Goal: Information Seeking & Learning: Learn about a topic

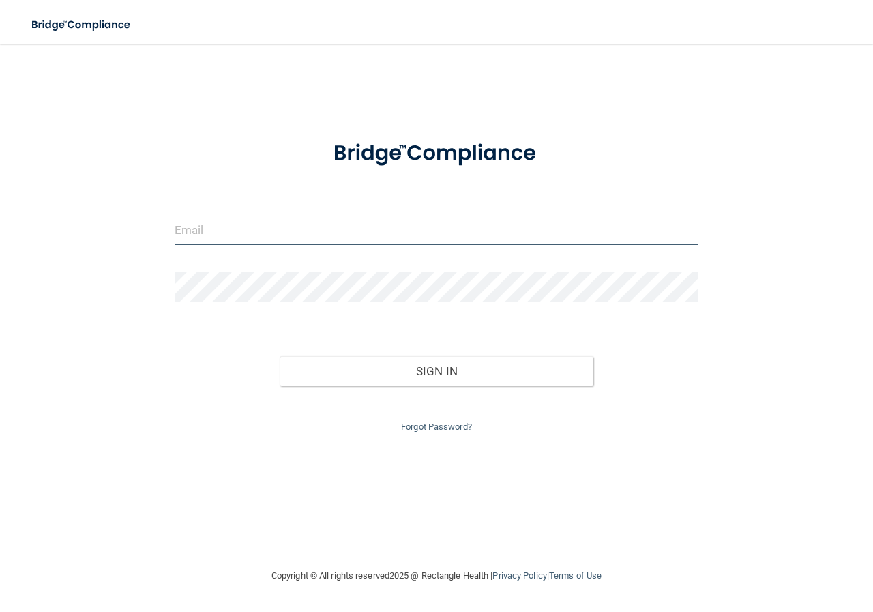
click at [207, 233] on input "email" at bounding box center [437, 229] width 524 height 31
type input "[EMAIL_ADDRESS][DOMAIN_NAME]"
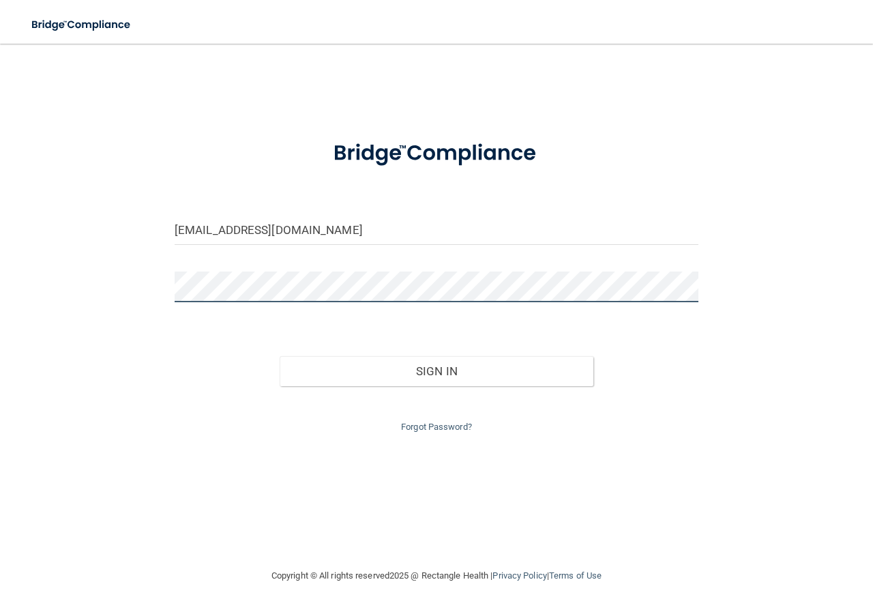
click at [280, 356] on button "Sign In" at bounding box center [437, 371] width 314 height 30
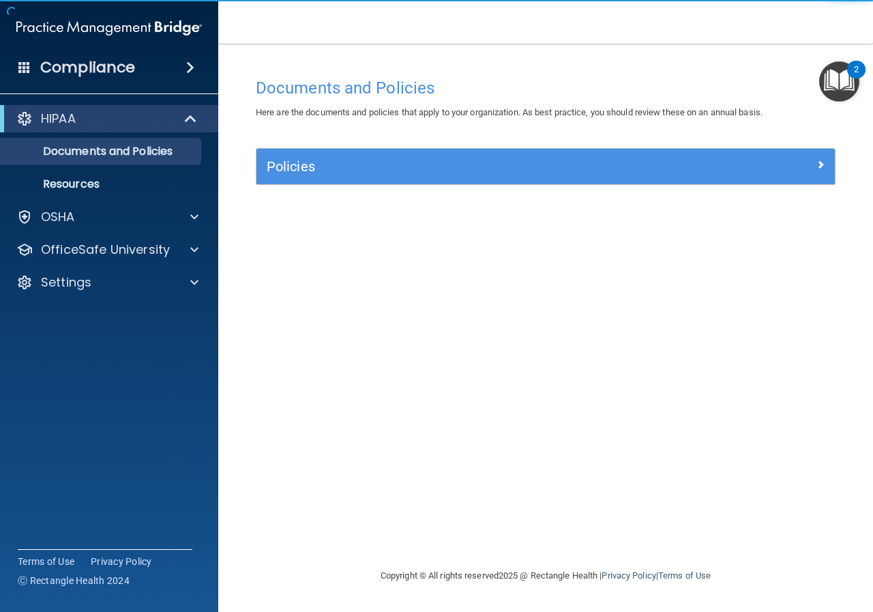
click at [832, 82] on img "Open Resource Center, 2 new notifications" at bounding box center [839, 81] width 40 height 40
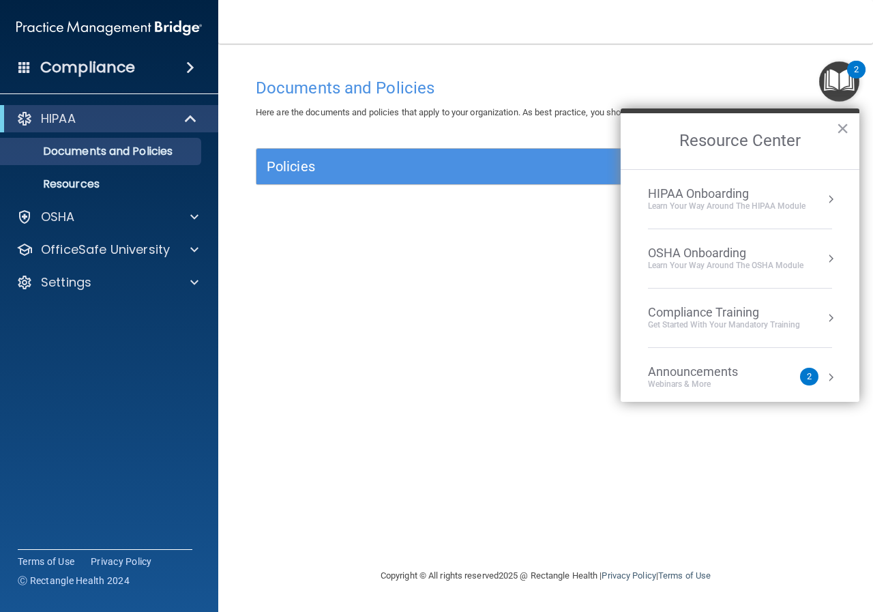
click at [555, 90] on h4 "Documents and Policies" at bounding box center [546, 88] width 580 height 18
click at [326, 387] on div "Documents and Policies Here are the documents and policies that apply to your o…" at bounding box center [546, 319] width 600 height 497
click at [845, 128] on button "×" at bounding box center [842, 128] width 13 height 22
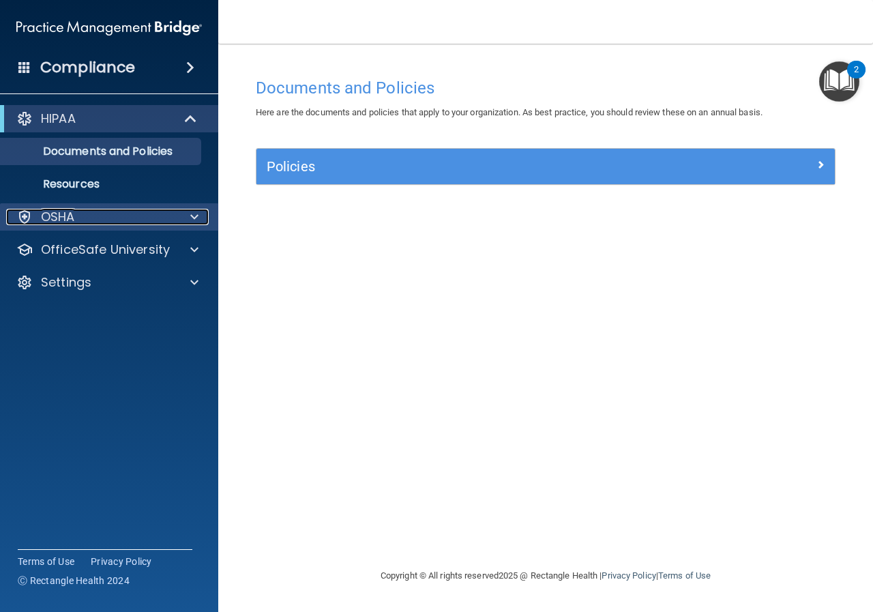
click at [46, 220] on p "OSHA" at bounding box center [58, 217] width 34 height 16
click at [55, 216] on p "OSHA" at bounding box center [58, 217] width 34 height 16
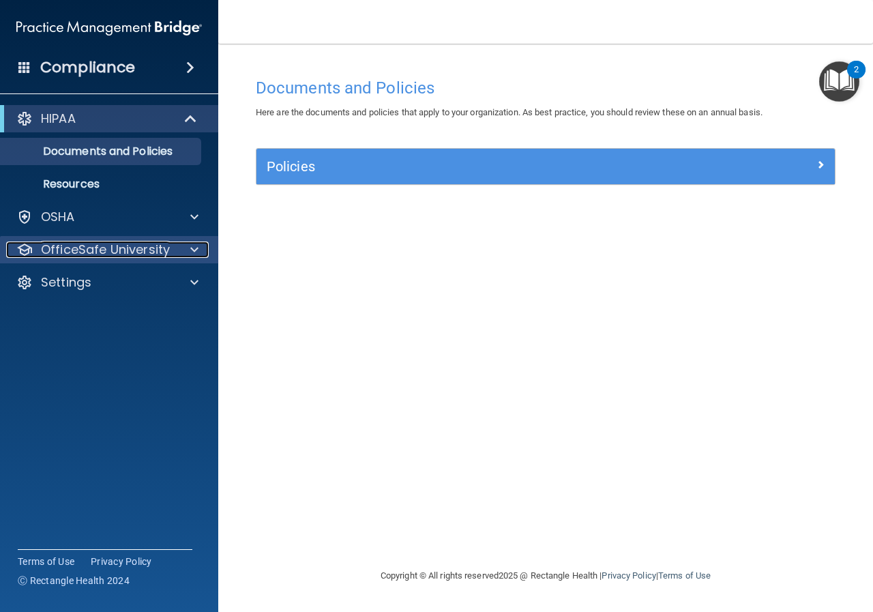
click at [94, 248] on p "OfficeSafe University" at bounding box center [105, 250] width 129 height 16
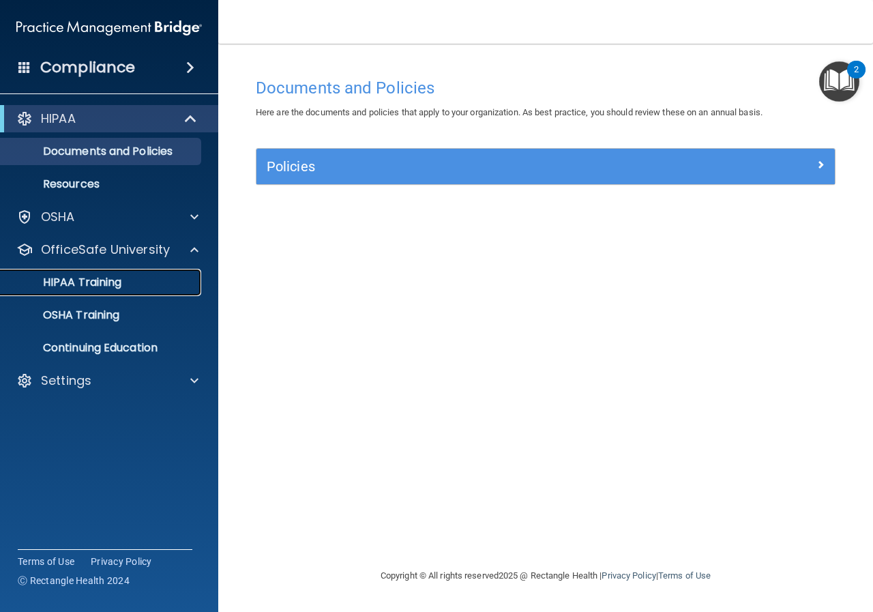
click at [102, 278] on p "HIPAA Training" at bounding box center [65, 283] width 113 height 14
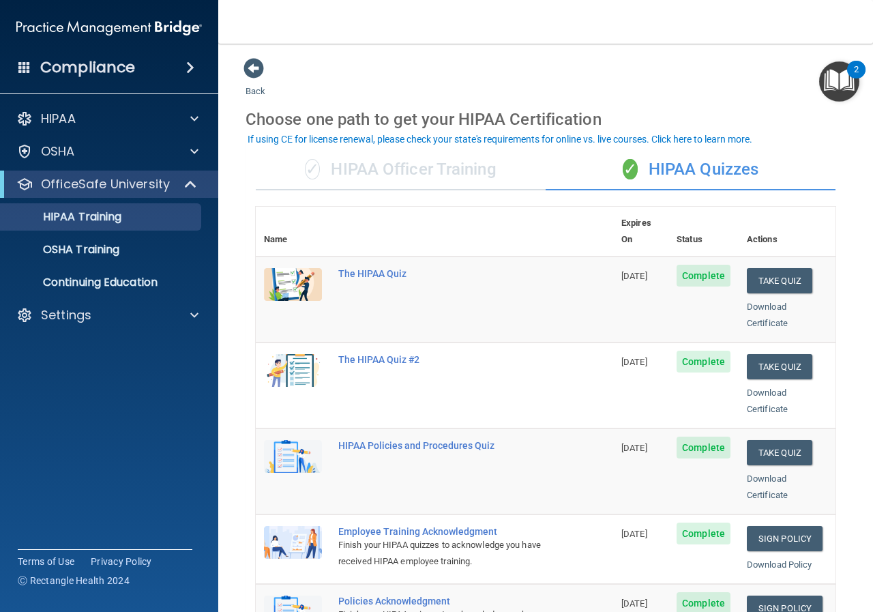
click at [429, 167] on div "✓ HIPAA Officer Training" at bounding box center [401, 169] width 290 height 41
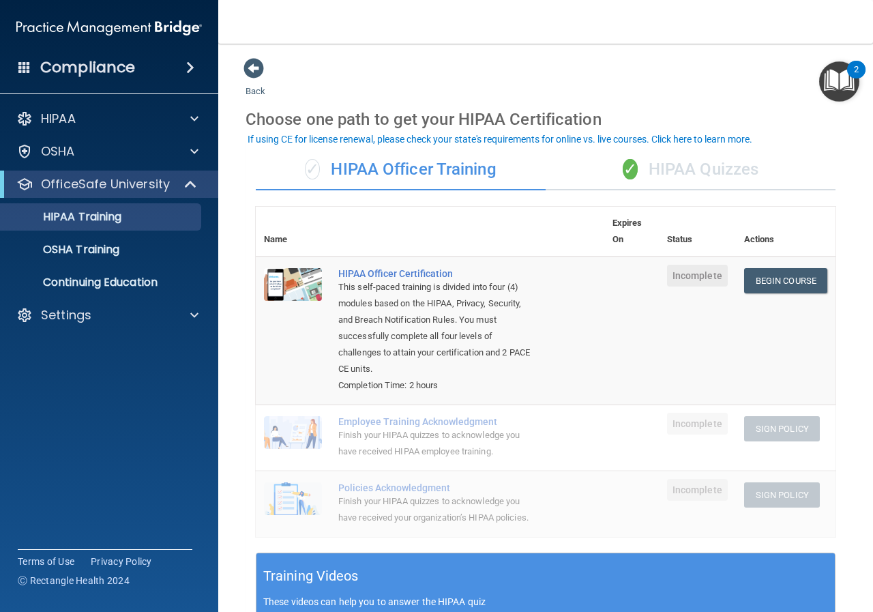
click at [705, 173] on div "✓ HIPAA Quizzes" at bounding box center [691, 169] width 290 height 41
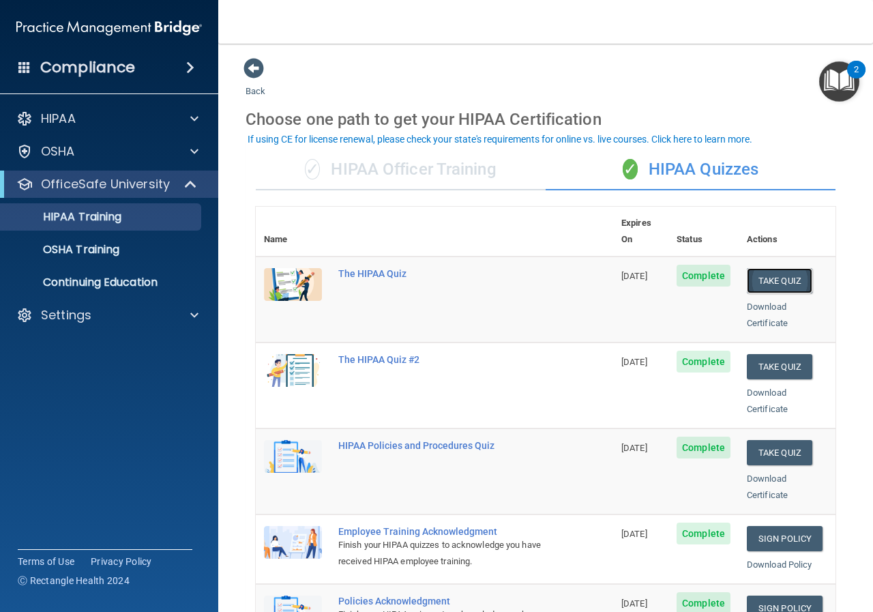
click at [778, 268] on button "Take Quiz" at bounding box center [779, 280] width 65 height 25
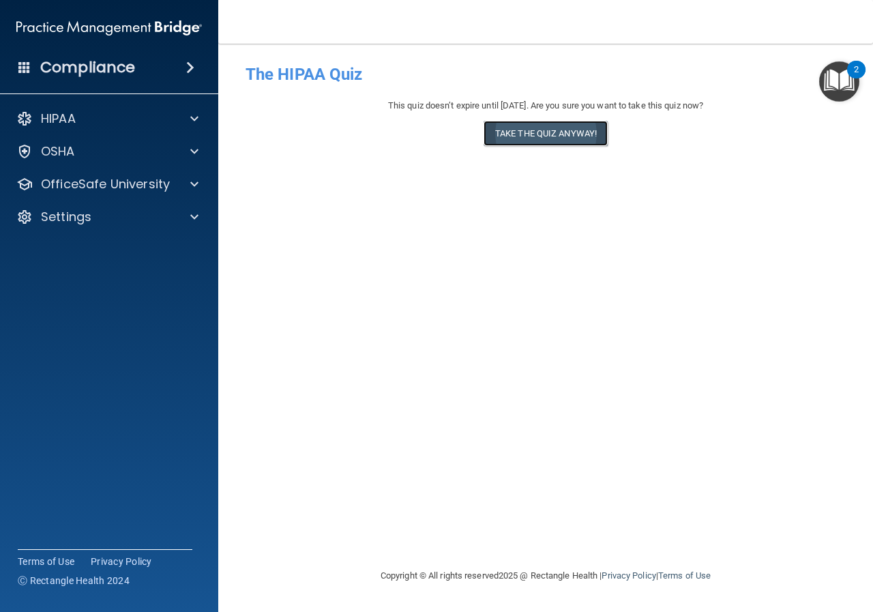
click at [547, 134] on button "Take the quiz anyway!" at bounding box center [546, 133] width 124 height 25
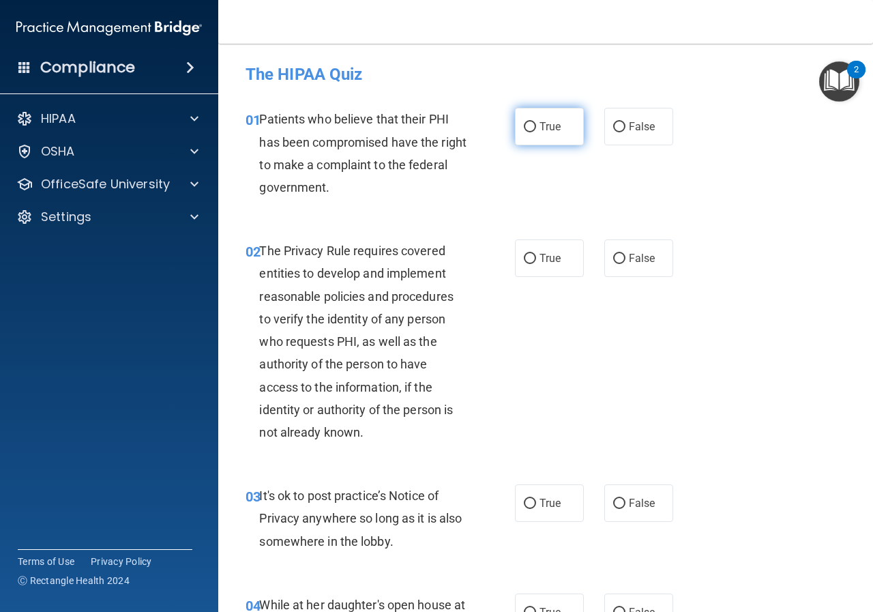
click at [529, 122] on input "True" at bounding box center [530, 127] width 12 height 10
radio input "true"
click at [529, 254] on input "True" at bounding box center [530, 259] width 12 height 10
radio input "true"
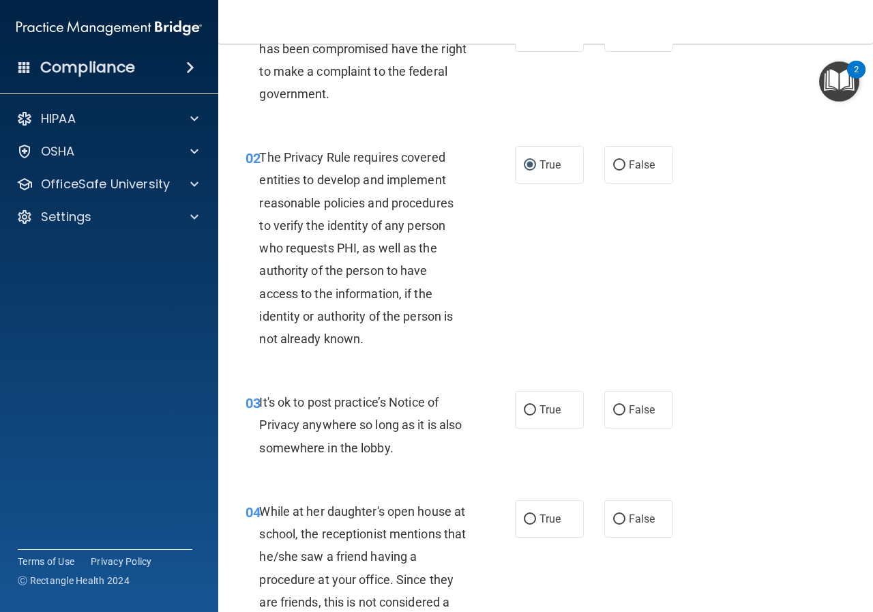
scroll to position [136, 0]
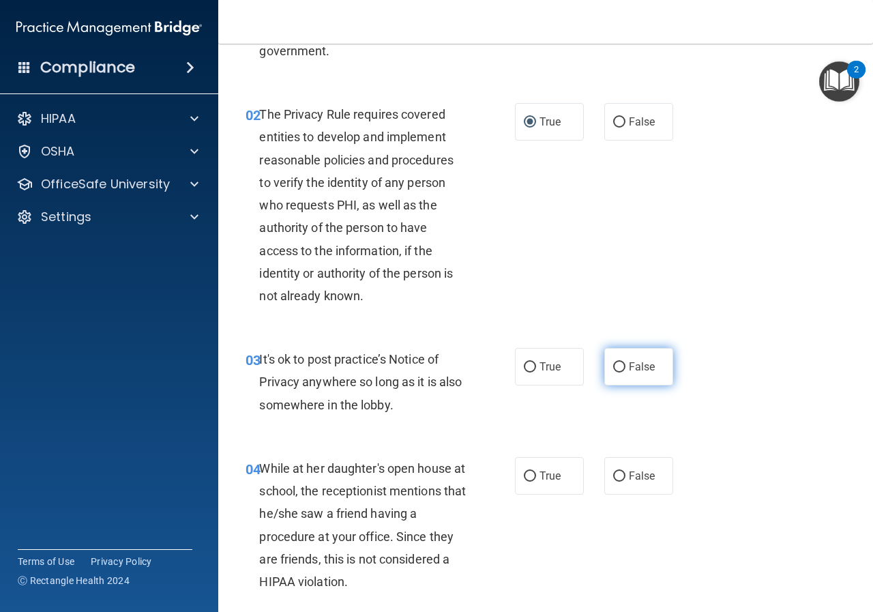
click at [616, 365] on input "False" at bounding box center [619, 367] width 12 height 10
radio input "true"
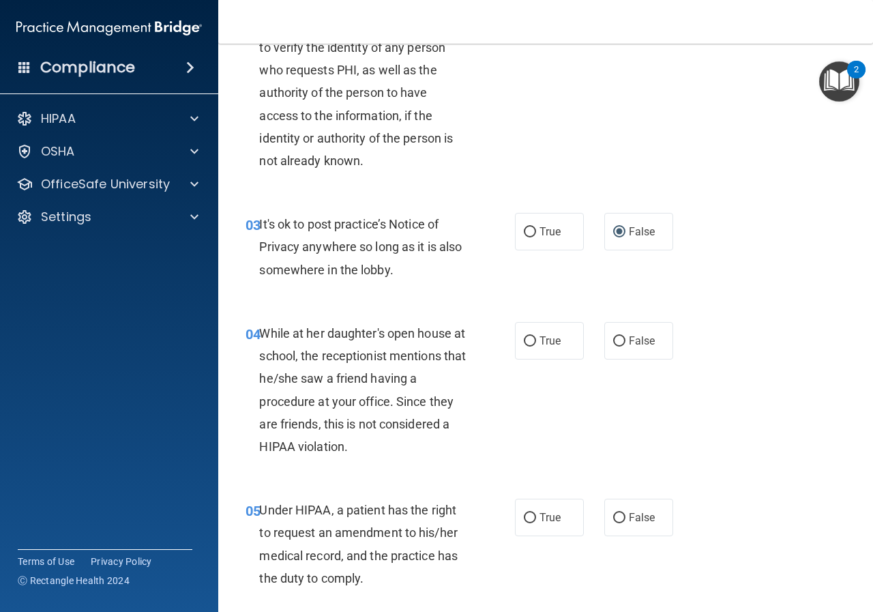
scroll to position [273, 0]
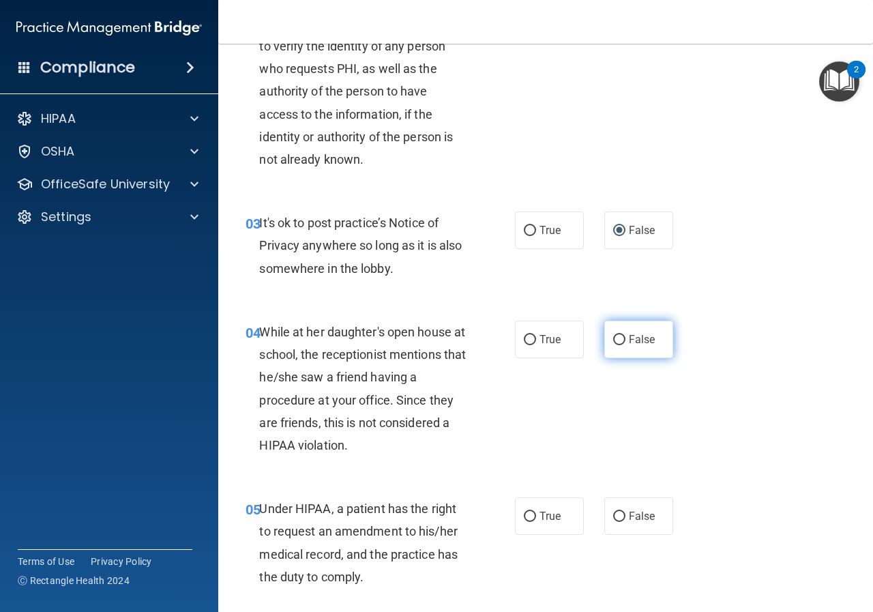
click at [638, 336] on label "False" at bounding box center [638, 340] width 69 height 38
click at [626, 336] on input "False" at bounding box center [619, 340] width 12 height 10
radio input "true"
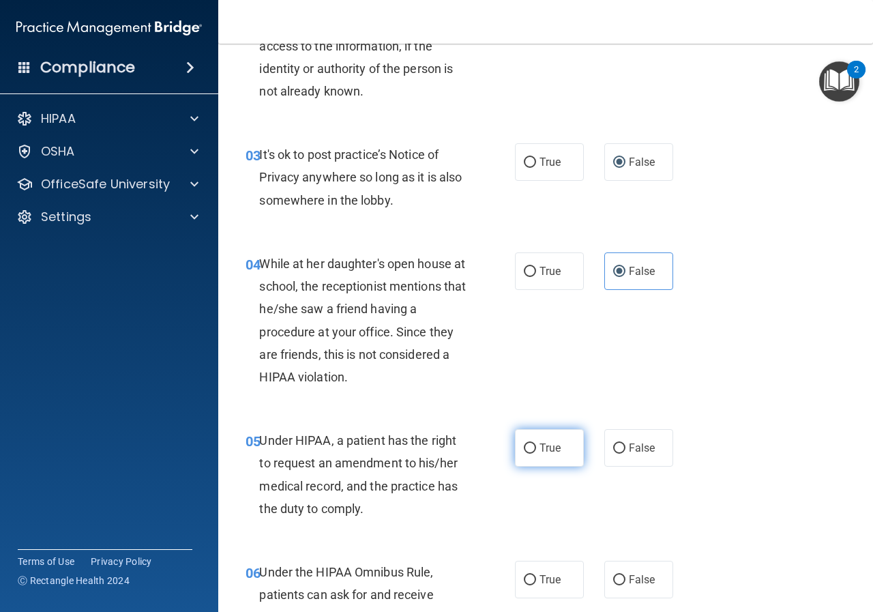
click at [551, 439] on label "True" at bounding box center [549, 448] width 69 height 38
click at [536, 443] on input "True" at bounding box center [530, 448] width 12 height 10
radio input "true"
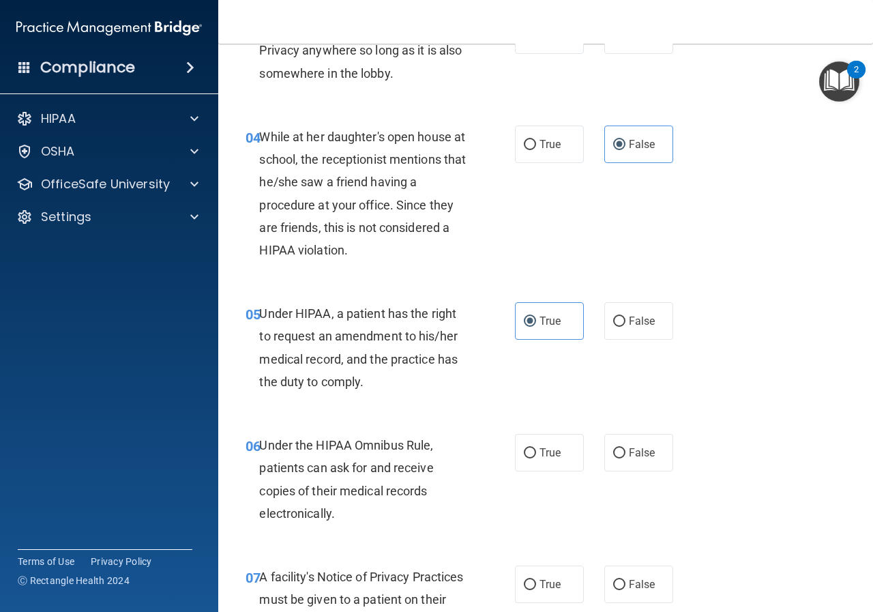
scroll to position [478, 0]
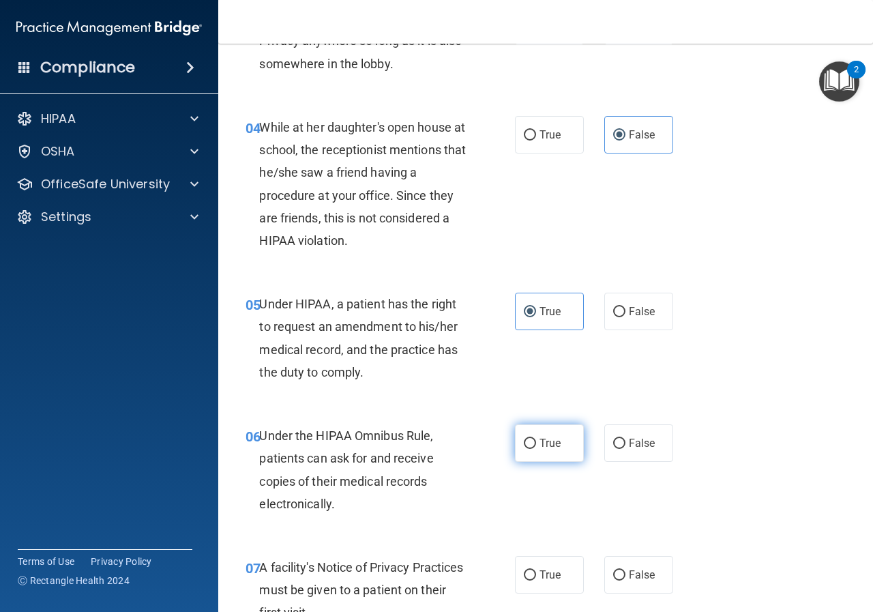
click at [548, 446] on span "True" at bounding box center [550, 443] width 21 height 13
click at [536, 446] on input "True" at bounding box center [530, 444] width 12 height 10
radio input "true"
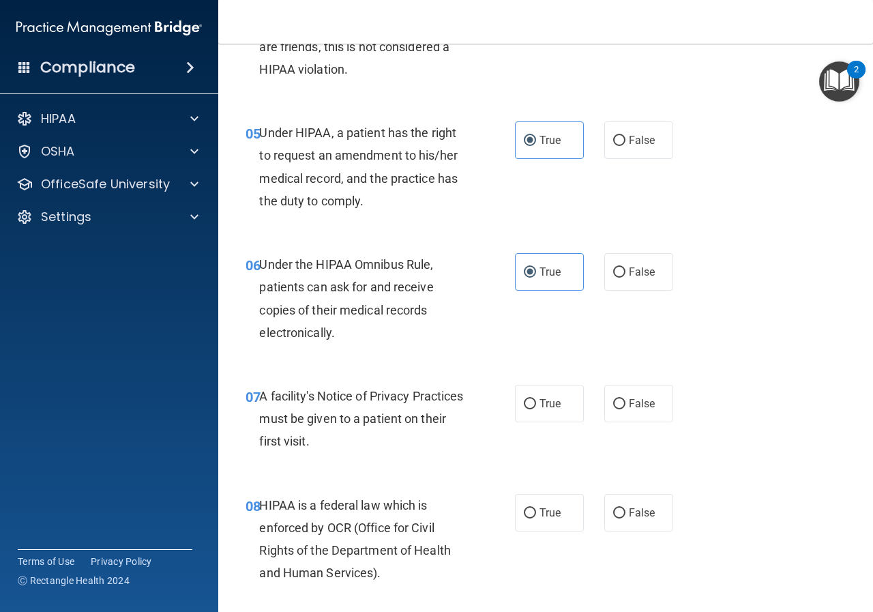
scroll to position [682, 0]
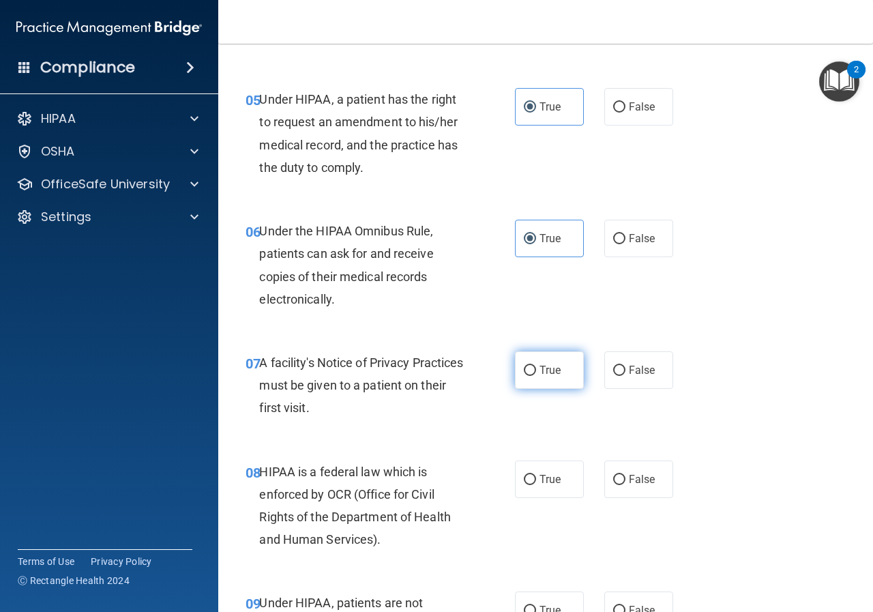
click at [530, 367] on input "True" at bounding box center [530, 371] width 12 height 10
radio input "true"
click at [546, 483] on span "True" at bounding box center [550, 479] width 21 height 13
click at [536, 483] on input "True" at bounding box center [530, 480] width 12 height 10
radio input "true"
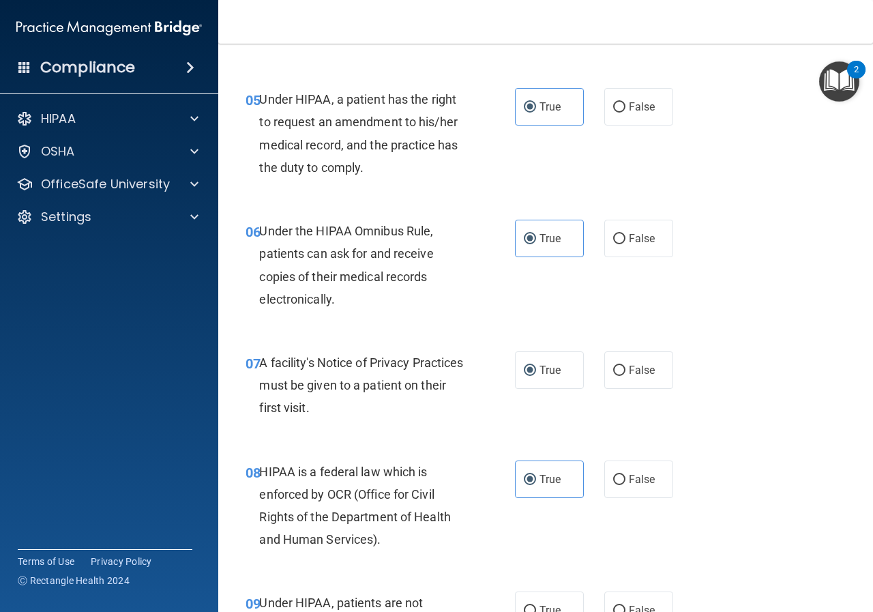
scroll to position [819, 0]
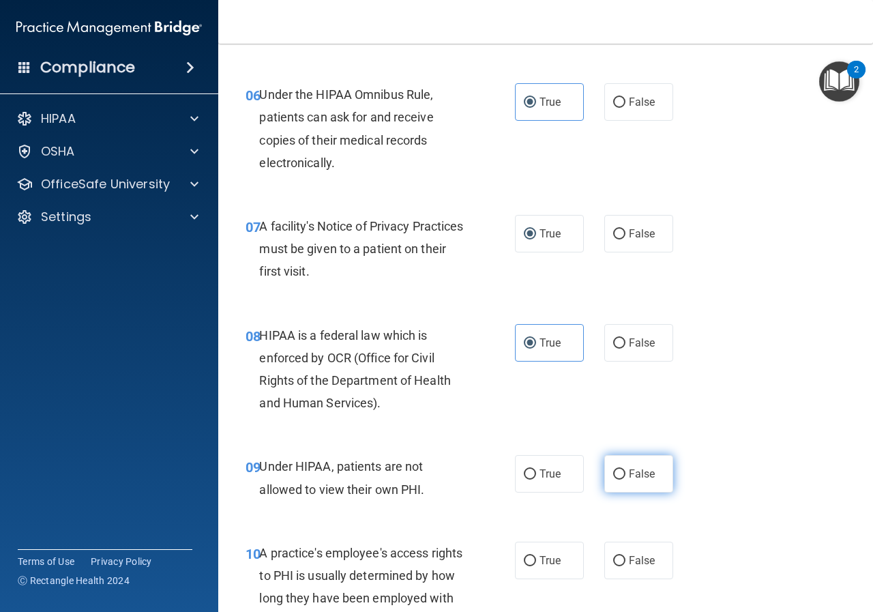
click at [613, 478] on input "False" at bounding box center [619, 474] width 12 height 10
radio input "true"
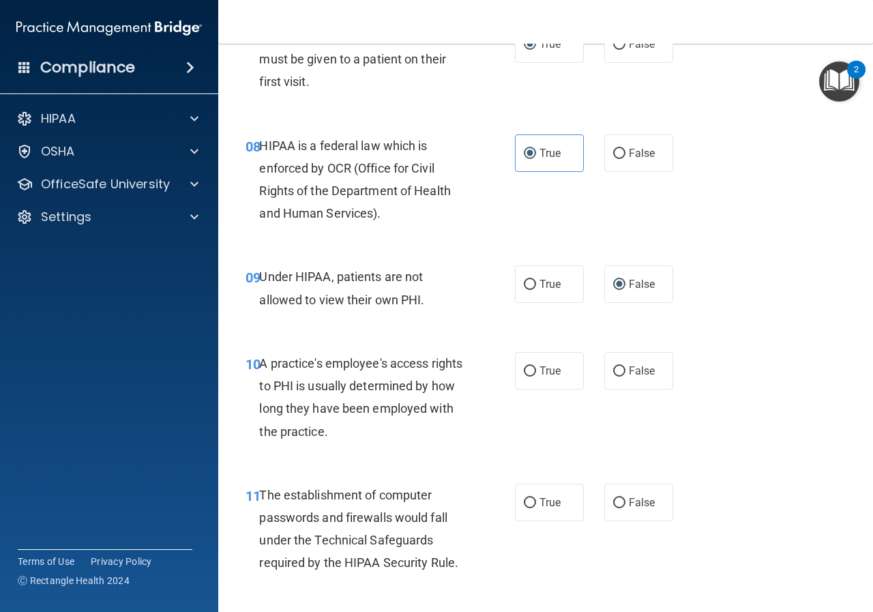
scroll to position [1092, 0]
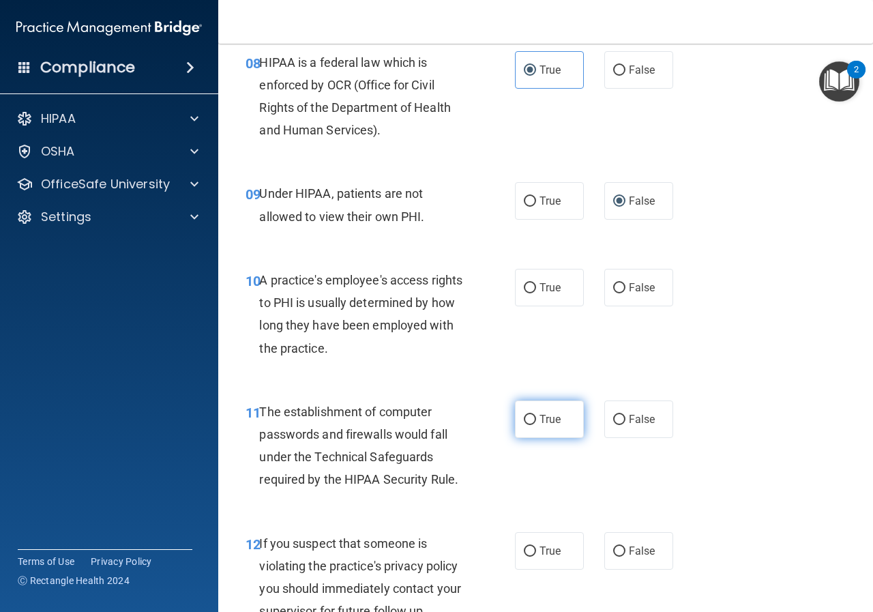
click at [558, 418] on label "True" at bounding box center [549, 419] width 69 height 38
click at [536, 418] on input "True" at bounding box center [530, 420] width 12 height 10
radio input "true"
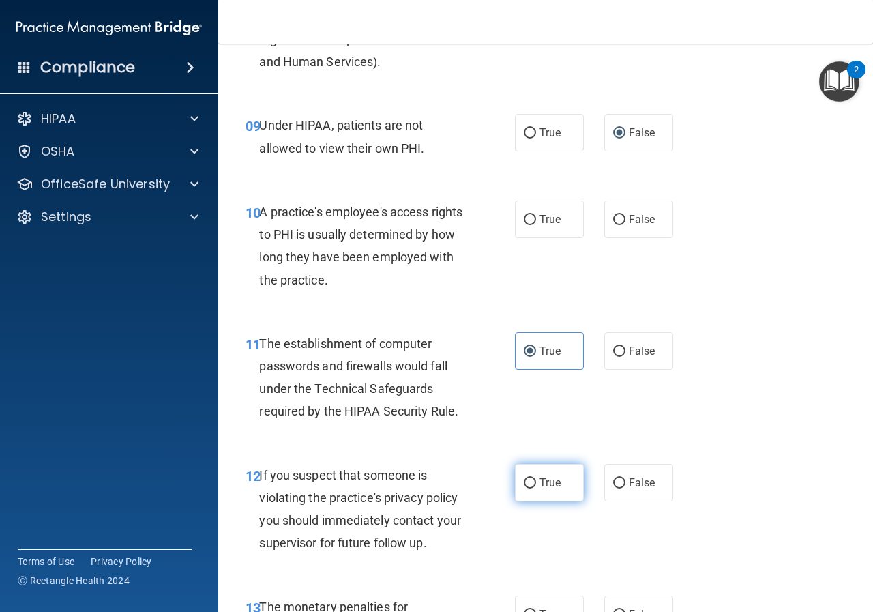
click at [541, 484] on span "True" at bounding box center [550, 482] width 21 height 13
click at [536, 484] on input "True" at bounding box center [530, 483] width 12 height 10
radio input "true"
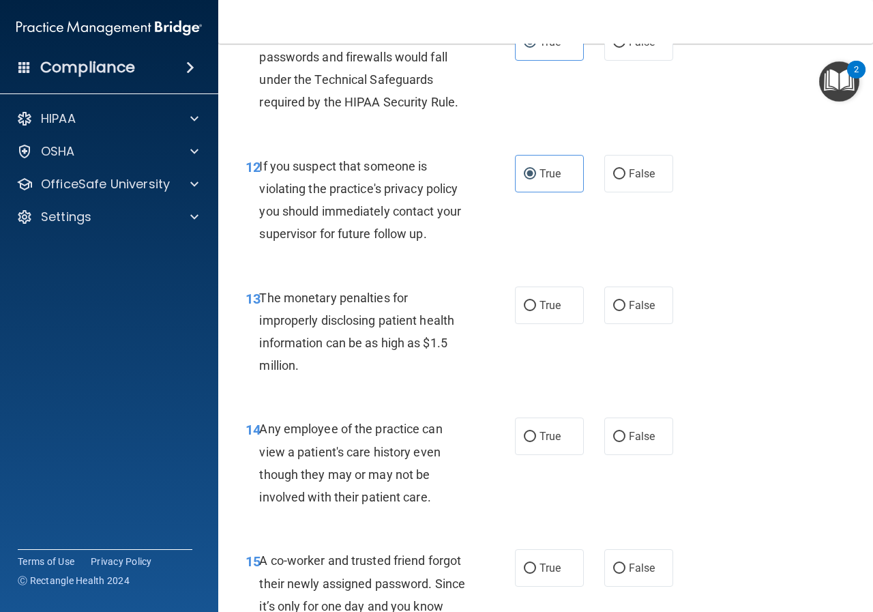
scroll to position [1501, 0]
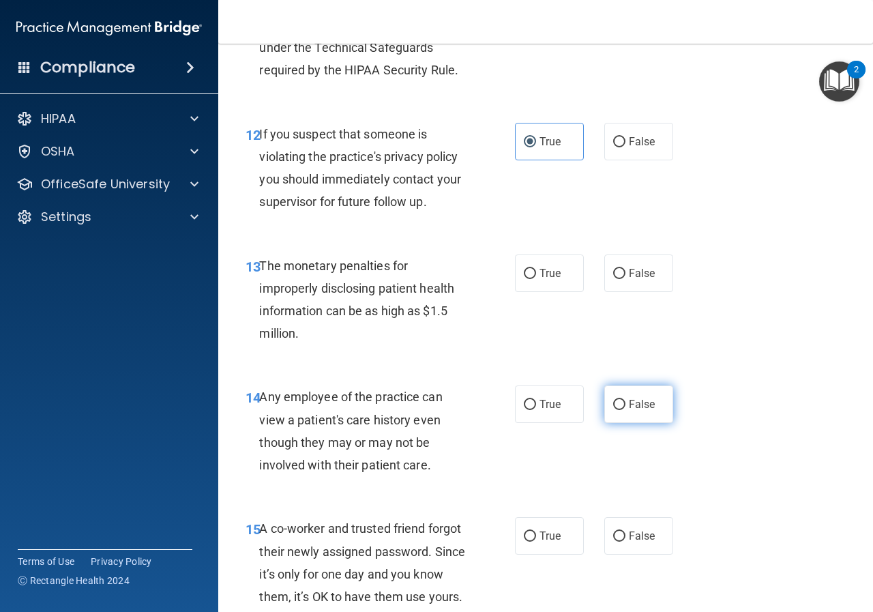
click at [644, 404] on span "False" at bounding box center [642, 404] width 27 height 13
click at [626, 404] on input "False" at bounding box center [619, 405] width 12 height 10
radio input "true"
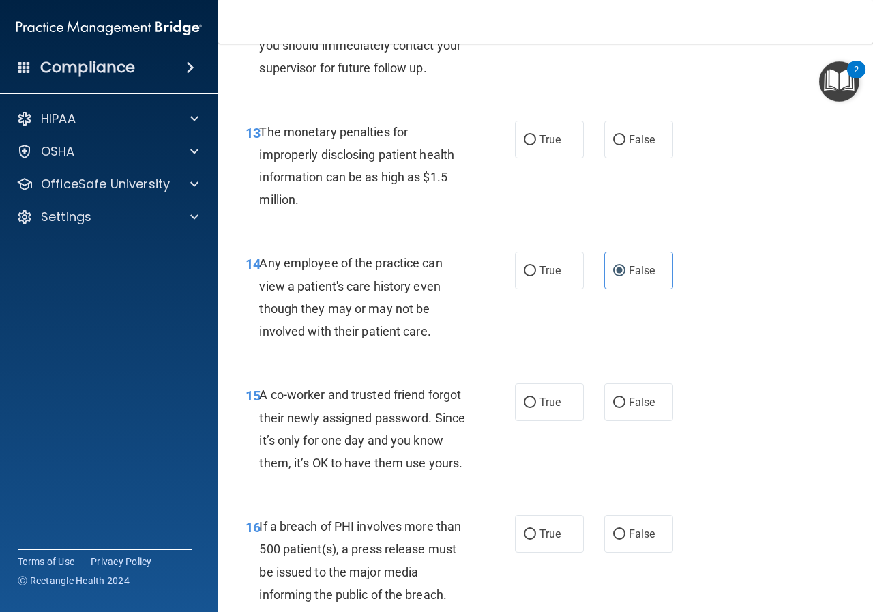
scroll to position [1637, 0]
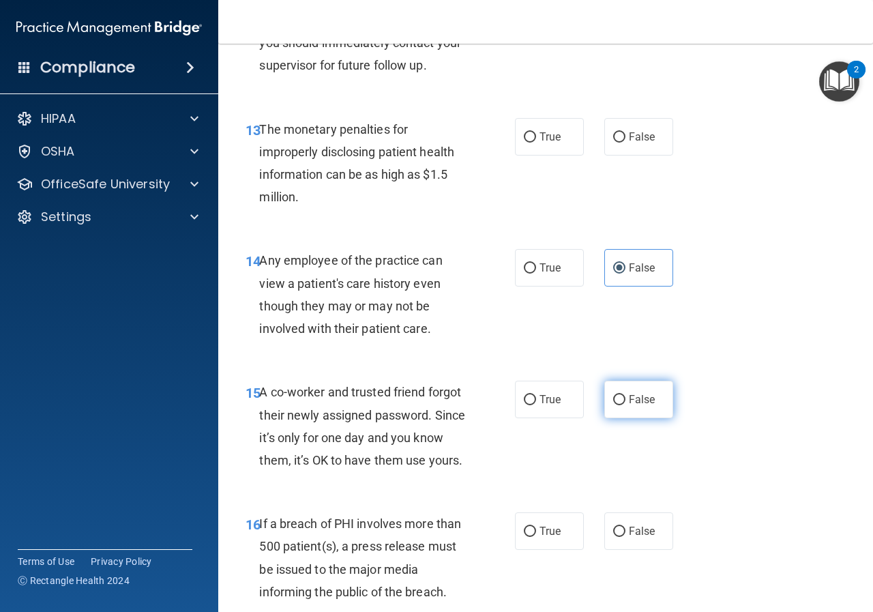
click at [641, 392] on label "False" at bounding box center [638, 400] width 69 height 38
click at [626, 395] on input "False" at bounding box center [619, 400] width 12 height 10
radio input "true"
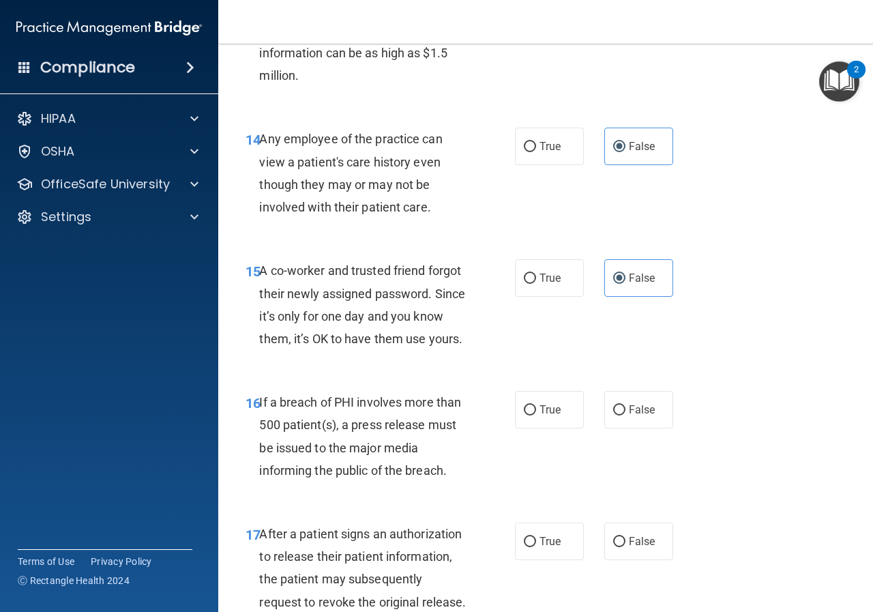
scroll to position [1774, 0]
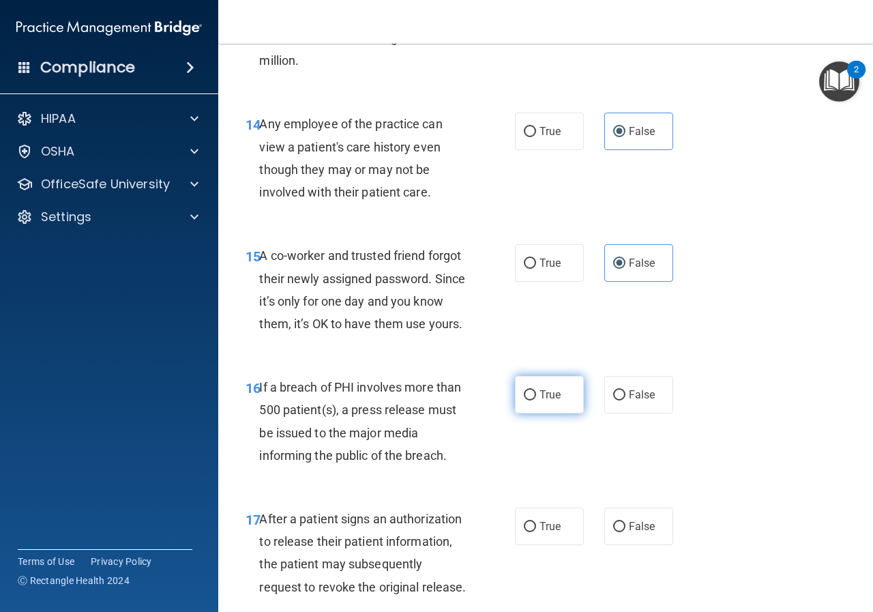
click at [561, 413] on label "True" at bounding box center [549, 395] width 69 height 38
click at [536, 400] on input "True" at bounding box center [530, 395] width 12 height 10
radio input "true"
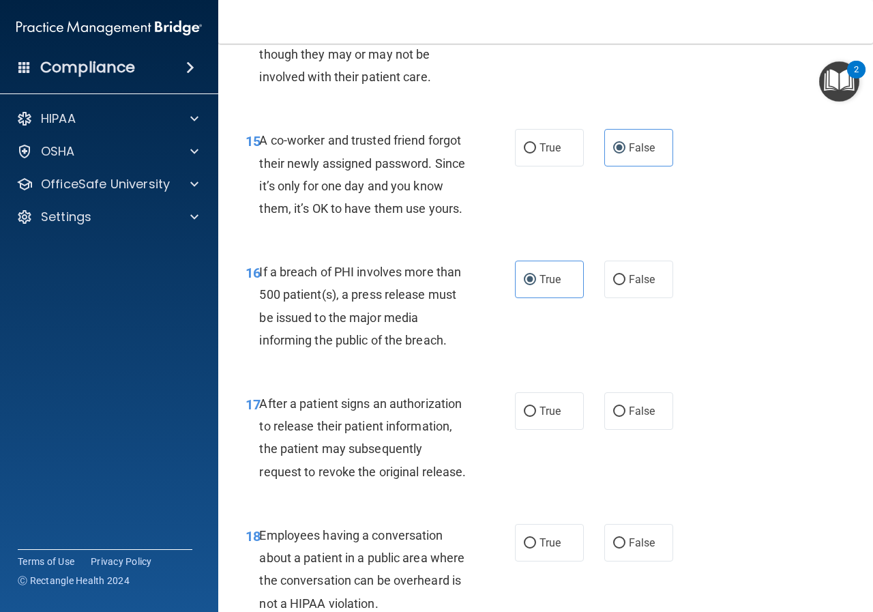
scroll to position [1910, 0]
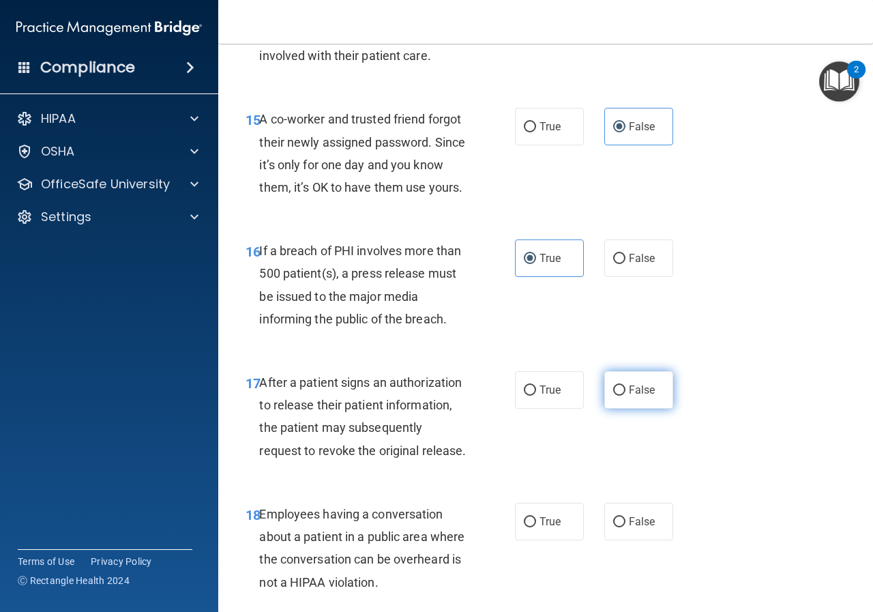
click at [630, 409] on label "False" at bounding box center [638, 390] width 69 height 38
click at [626, 396] on input "False" at bounding box center [619, 390] width 12 height 10
radio input "true"
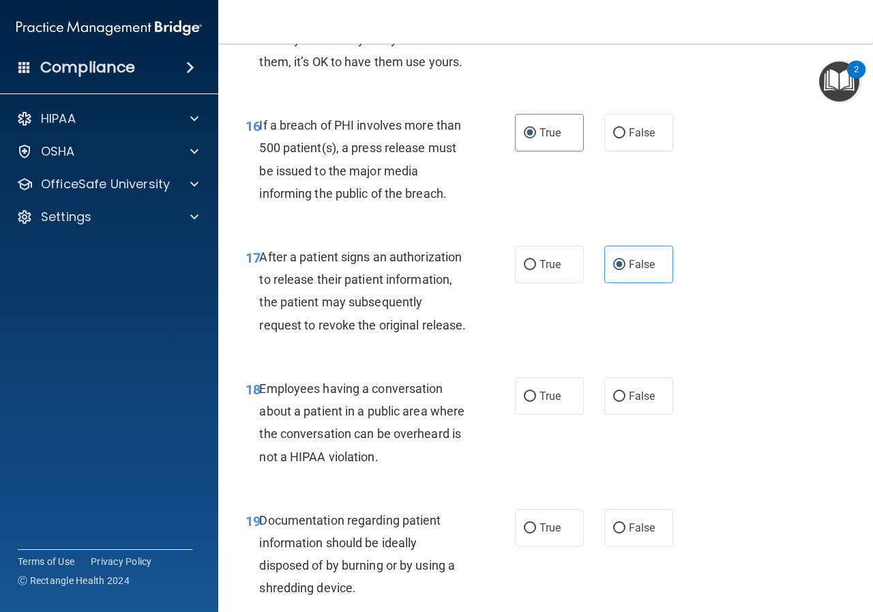
scroll to position [2047, 0]
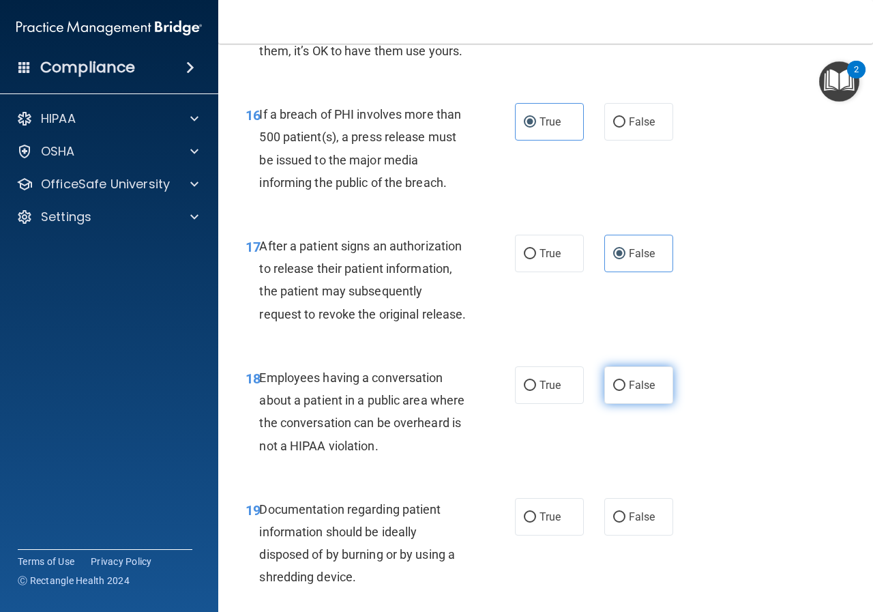
click at [629, 392] on span "False" at bounding box center [642, 385] width 27 height 13
click at [626, 391] on input "False" at bounding box center [619, 386] width 12 height 10
radio input "true"
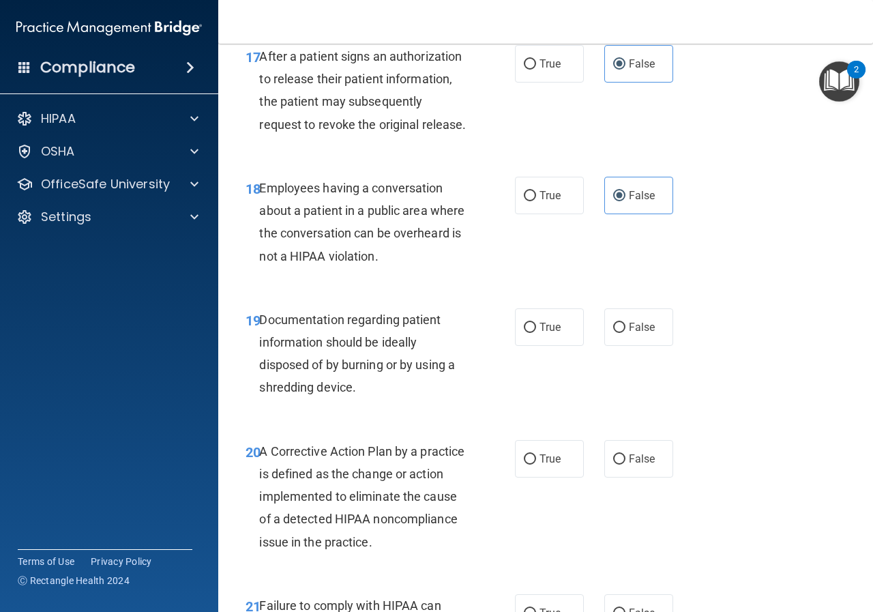
scroll to position [2251, 0]
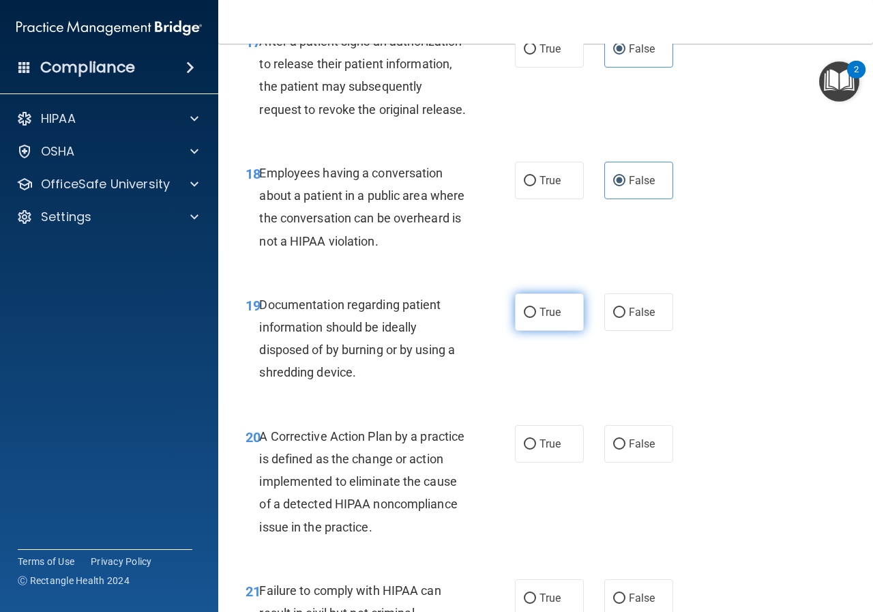
click at [547, 319] on span "True" at bounding box center [550, 312] width 21 height 13
click at [536, 318] on input "True" at bounding box center [530, 313] width 12 height 10
radio input "true"
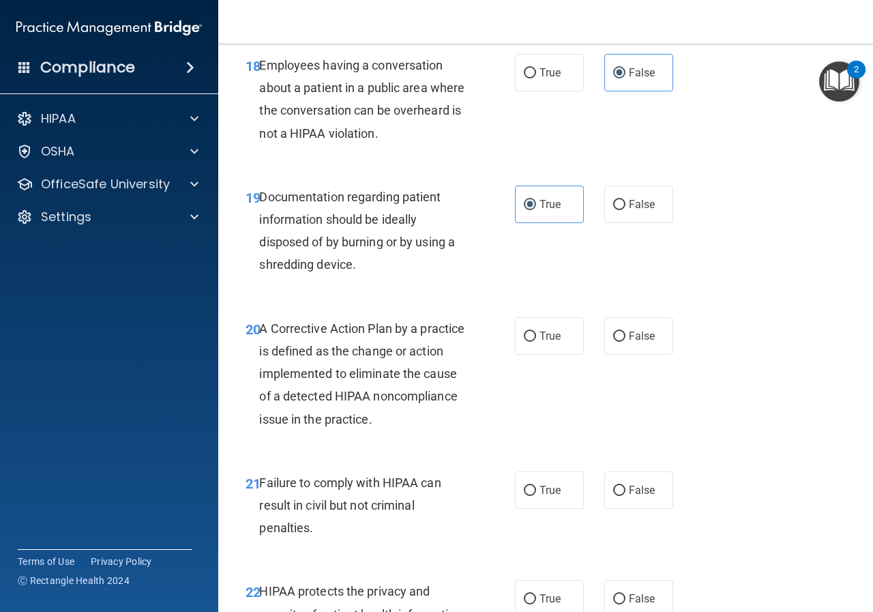
scroll to position [2388, 0]
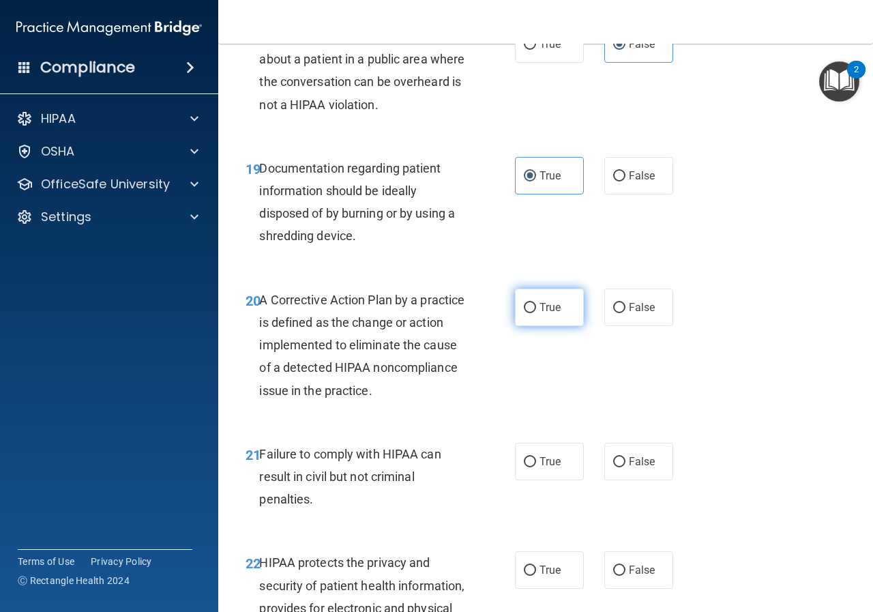
click at [553, 314] on span "True" at bounding box center [550, 307] width 21 height 13
click at [536, 313] on input "True" at bounding box center [530, 308] width 12 height 10
radio input "true"
click at [638, 468] on span "False" at bounding box center [642, 461] width 27 height 13
click at [626, 467] on input "False" at bounding box center [619, 462] width 12 height 10
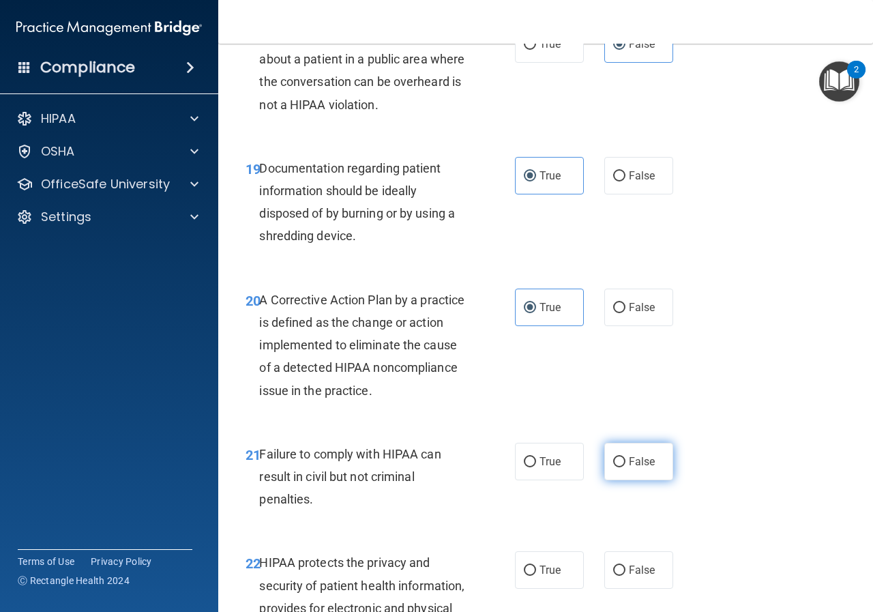
radio input "true"
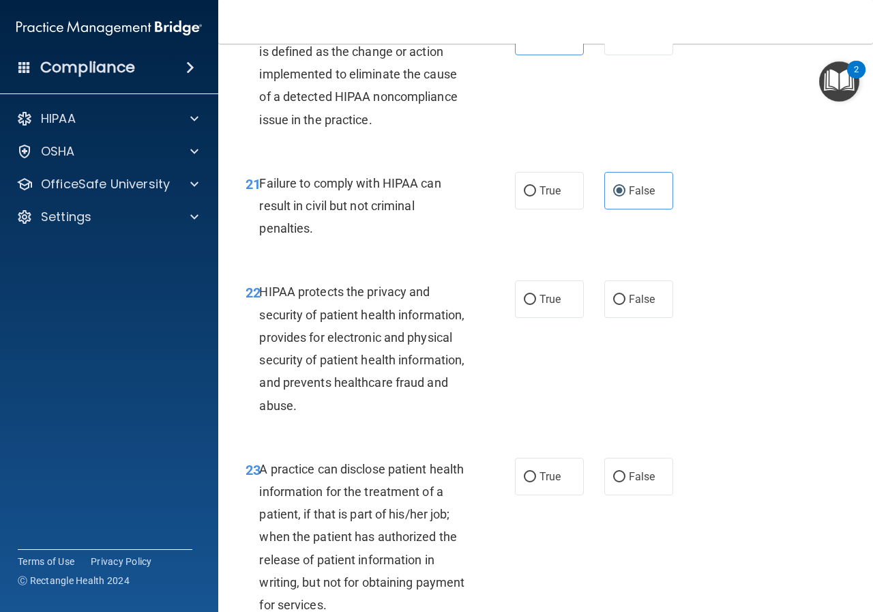
scroll to position [2661, 0]
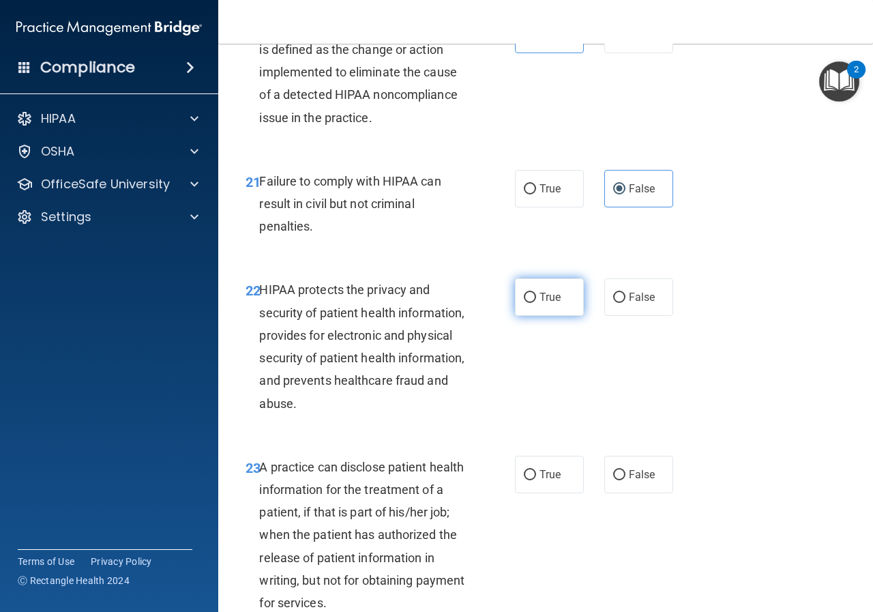
click at [540, 304] on span "True" at bounding box center [550, 297] width 21 height 13
click at [536, 303] on input "True" at bounding box center [530, 298] width 12 height 10
radio input "true"
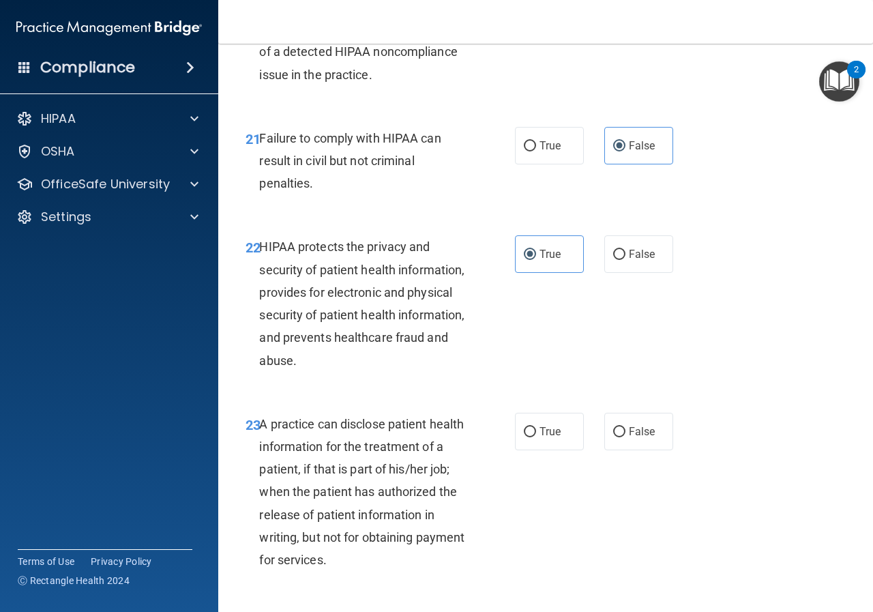
scroll to position [2797, 0]
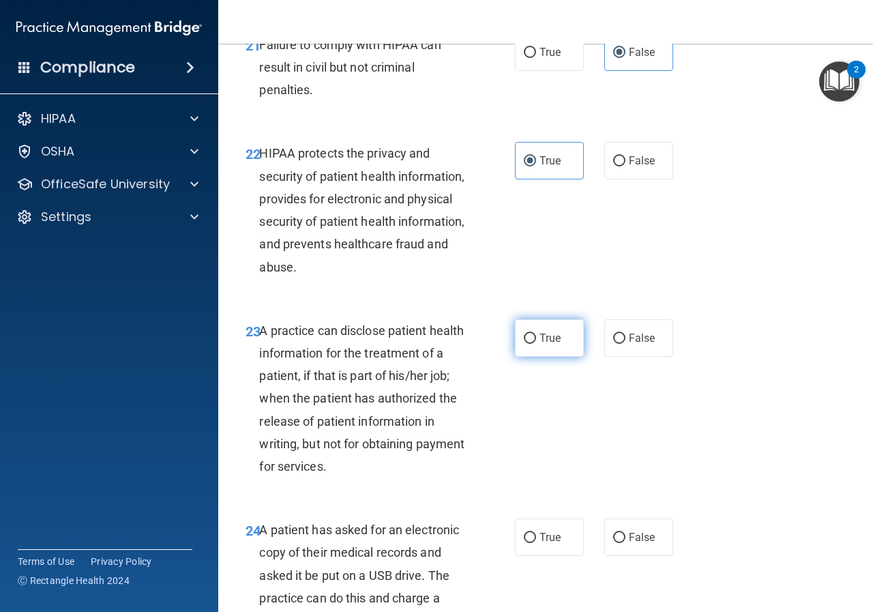
click at [559, 357] on label "True" at bounding box center [549, 338] width 69 height 38
click at [536, 344] on input "True" at bounding box center [530, 339] width 12 height 10
radio input "true"
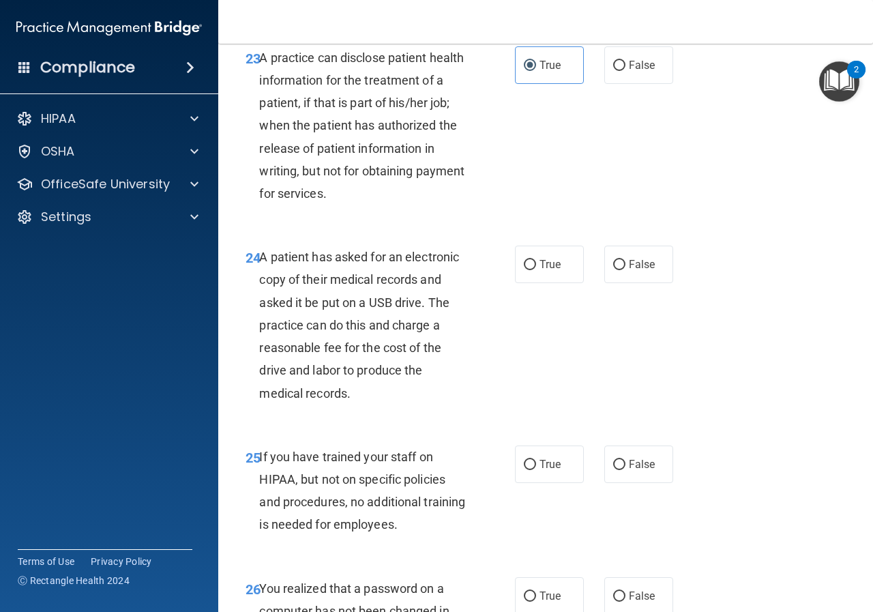
scroll to position [3138, 0]
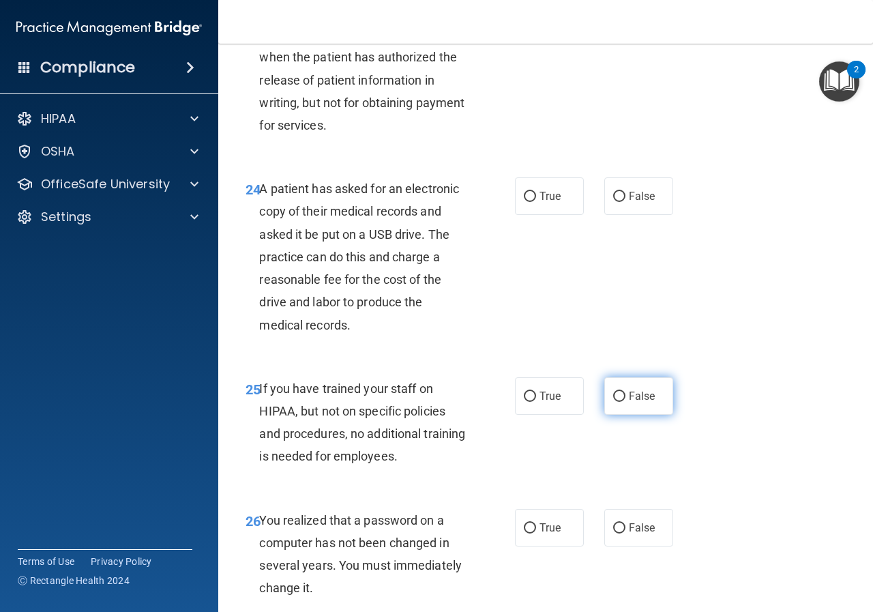
click at [621, 415] on label "False" at bounding box center [638, 396] width 69 height 38
click at [621, 402] on input "False" at bounding box center [619, 397] width 12 height 10
radio input "true"
click at [652, 215] on label "False" at bounding box center [638, 196] width 69 height 38
click at [626, 202] on input "False" at bounding box center [619, 197] width 12 height 10
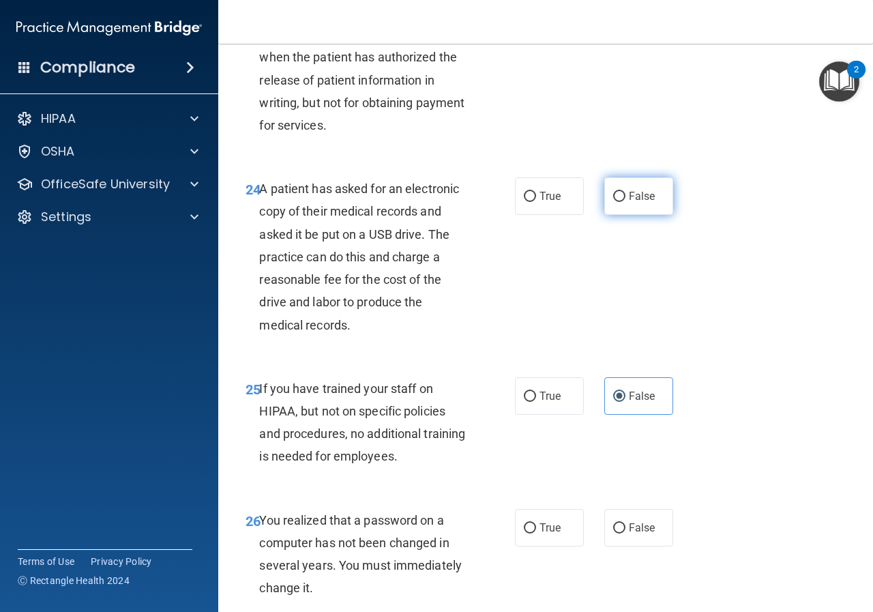
radio input "true"
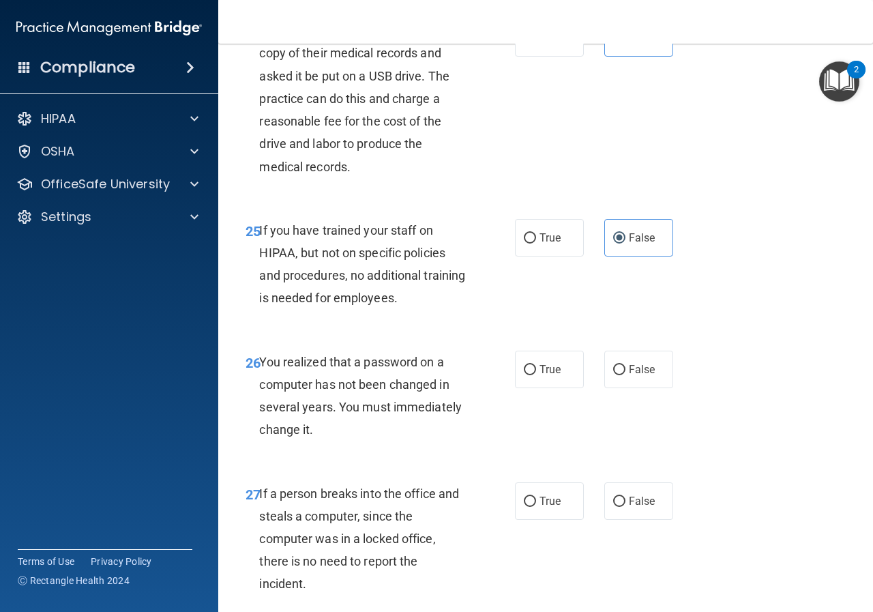
scroll to position [3343, 0]
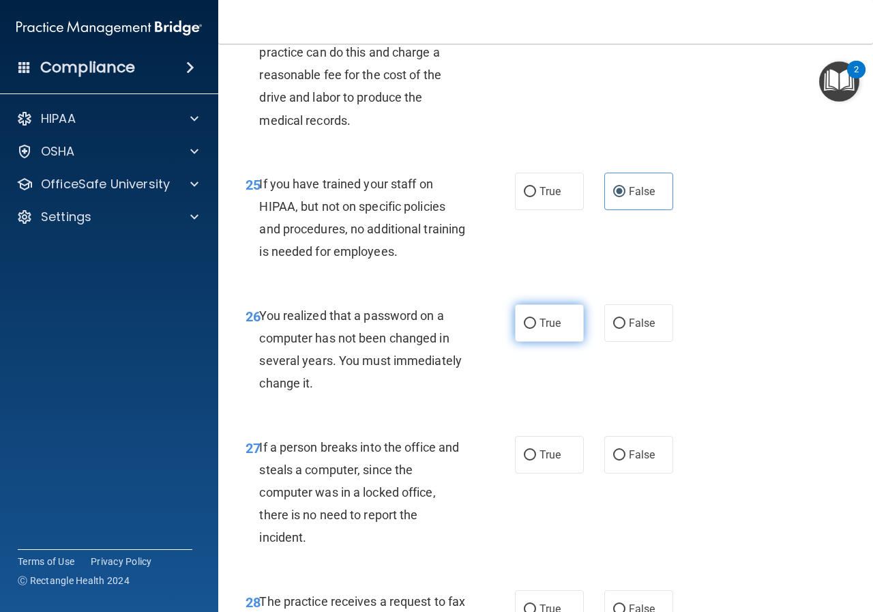
click at [563, 342] on label "True" at bounding box center [549, 323] width 69 height 38
click at [536, 329] on input "True" at bounding box center [530, 324] width 12 height 10
radio input "true"
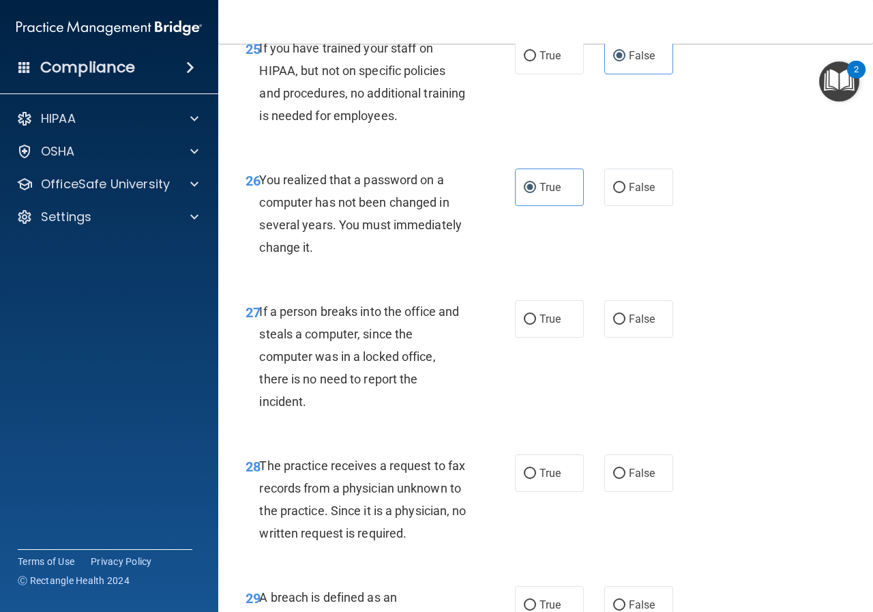
scroll to position [3479, 0]
click at [645, 337] on label "False" at bounding box center [638, 318] width 69 height 38
click at [626, 324] on input "False" at bounding box center [619, 319] width 12 height 10
radio input "true"
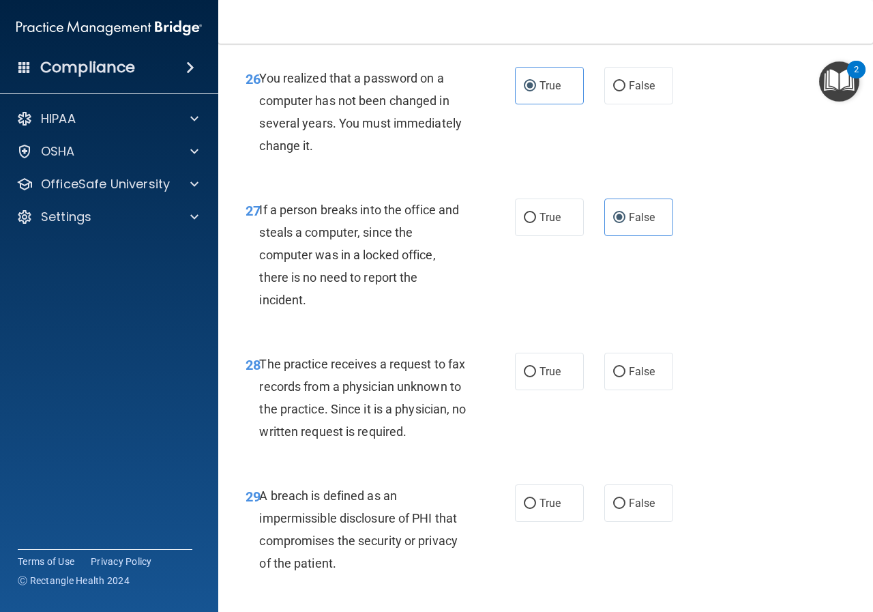
scroll to position [3616, 0]
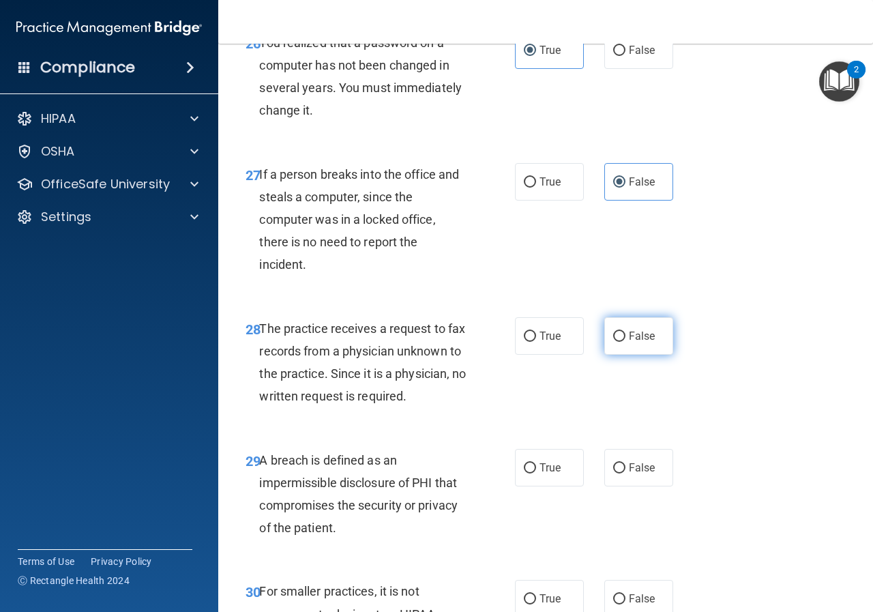
click at [645, 342] on span "False" at bounding box center [642, 336] width 27 height 13
click at [626, 342] on input "False" at bounding box center [619, 337] width 12 height 10
radio input "true"
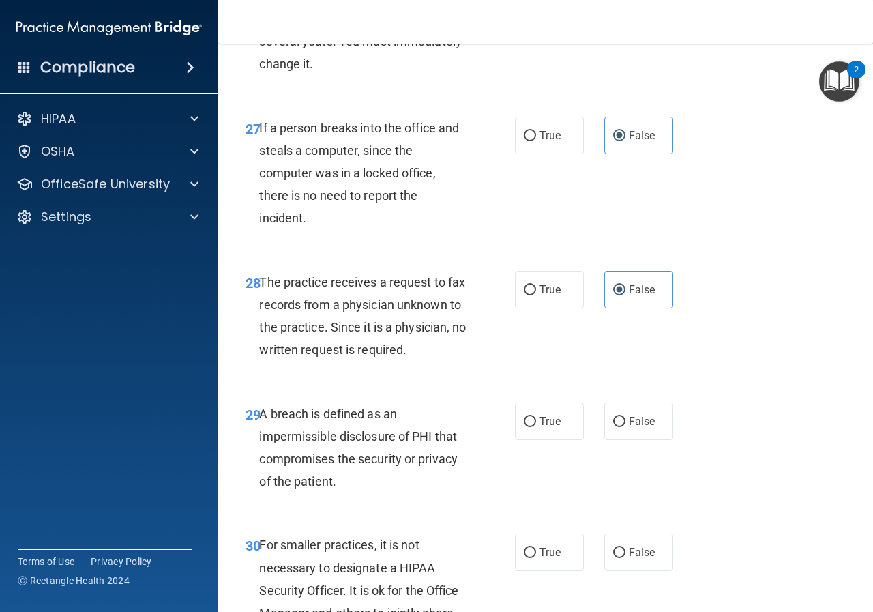
scroll to position [3752, 0]
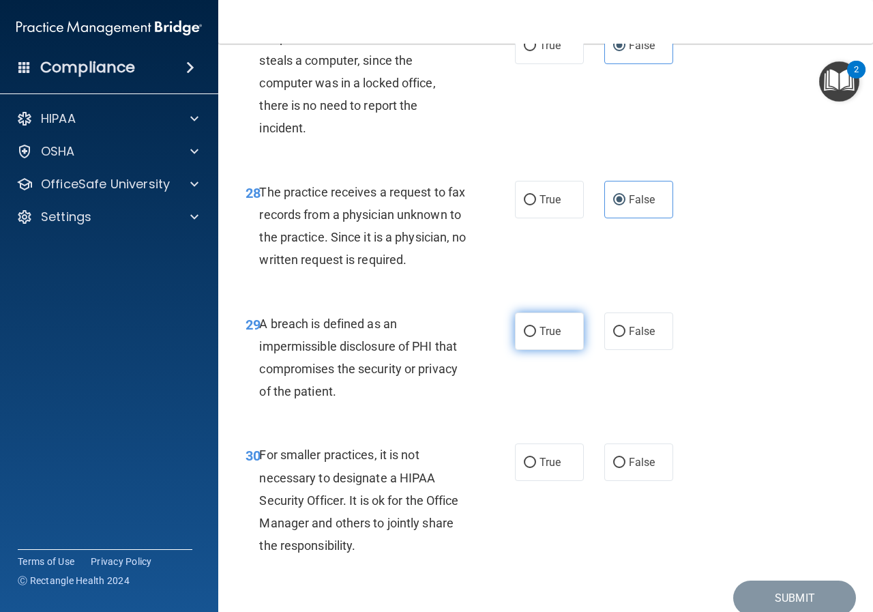
click at [555, 338] on span "True" at bounding box center [550, 331] width 21 height 13
click at [536, 337] on input "True" at bounding box center [530, 332] width 12 height 10
radio input "true"
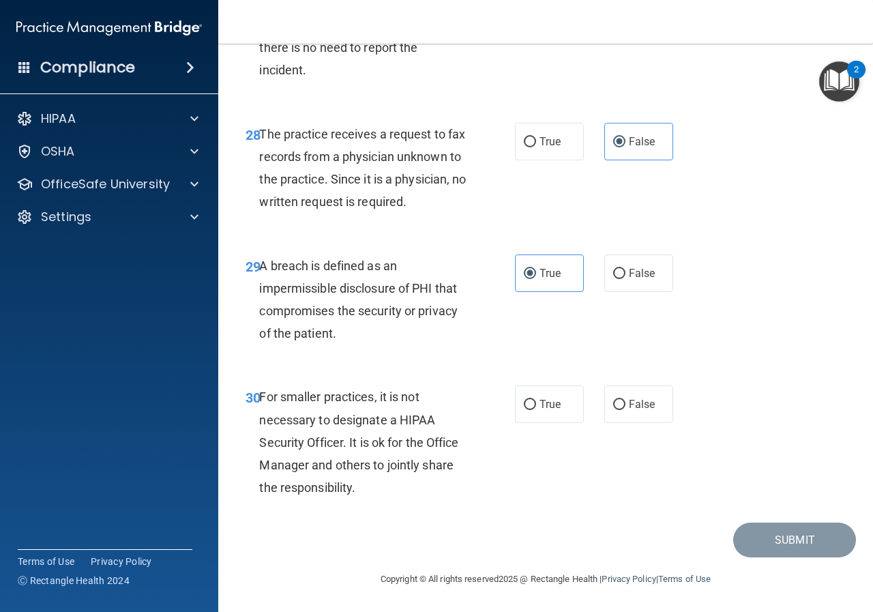
scroll to position [3878, 0]
click at [635, 398] on span "False" at bounding box center [642, 404] width 27 height 13
click at [626, 400] on input "False" at bounding box center [619, 405] width 12 height 10
radio input "true"
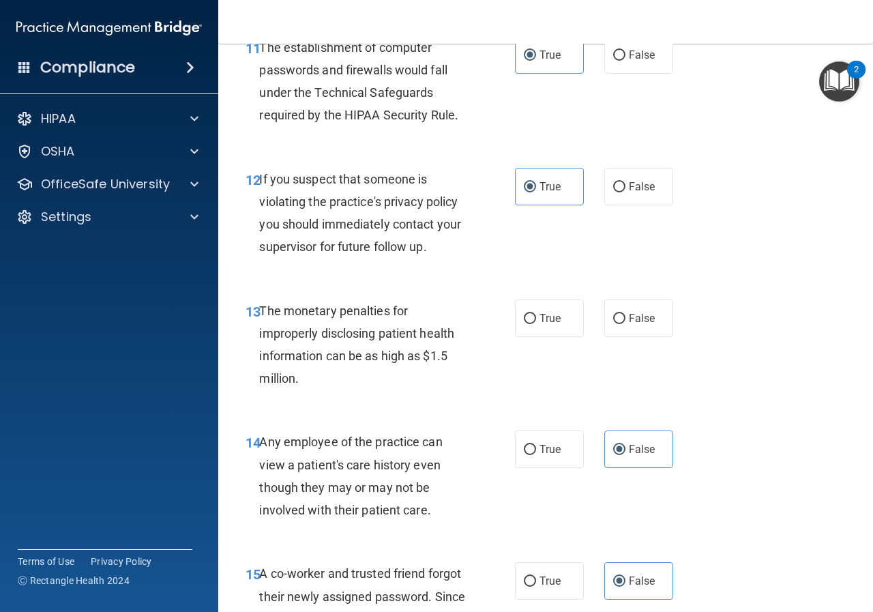
scroll to position [1422, 0]
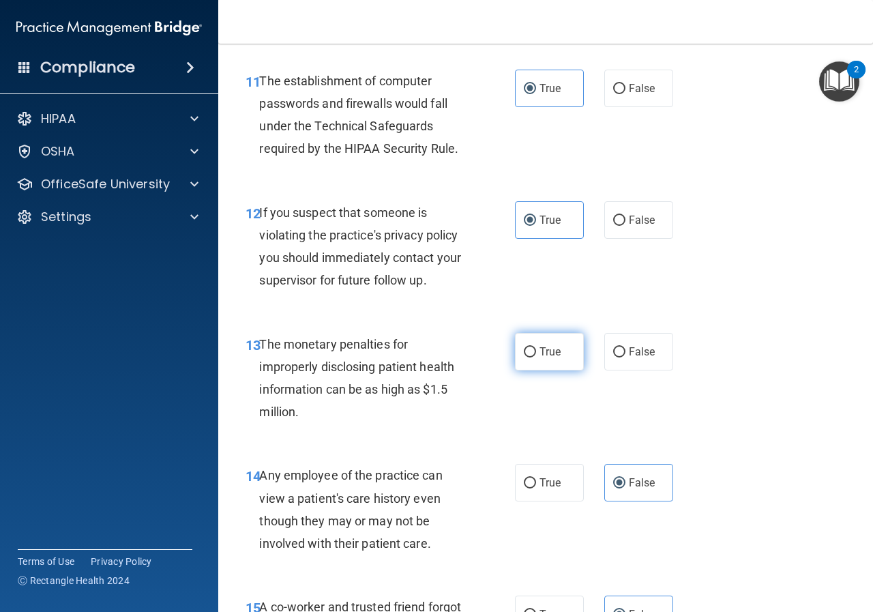
click at [552, 349] on span "True" at bounding box center [550, 351] width 21 height 13
click at [536, 349] on input "True" at bounding box center [530, 352] width 12 height 10
radio input "true"
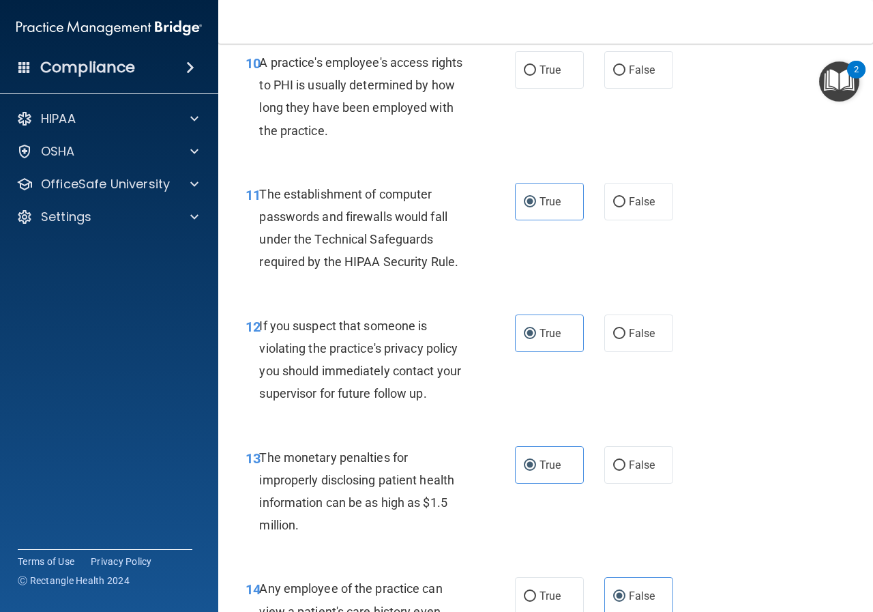
scroll to position [1150, 0]
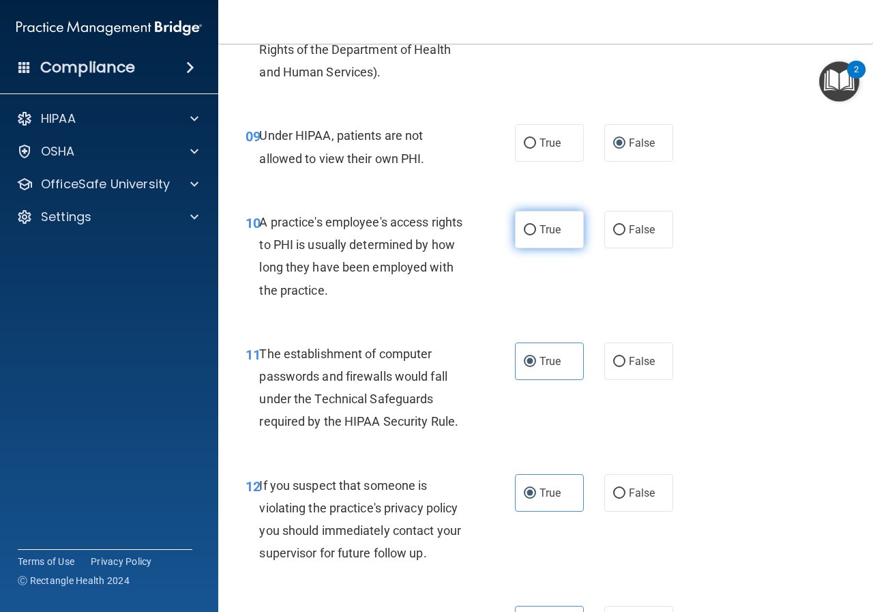
click at [537, 237] on label "True" at bounding box center [549, 230] width 69 height 38
click at [536, 235] on input "True" at bounding box center [530, 230] width 12 height 10
radio input "true"
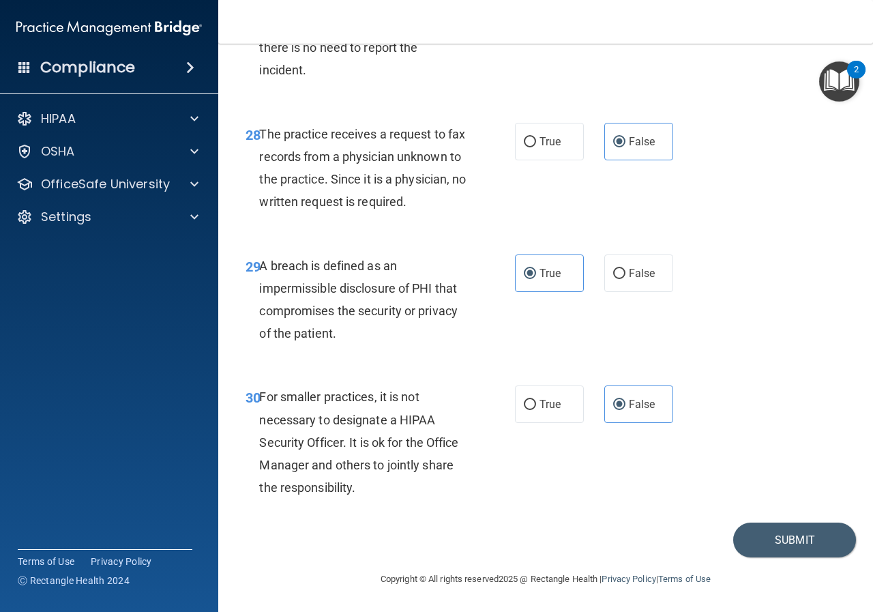
scroll to position [3878, 0]
click at [752, 533] on button "Submit" at bounding box center [794, 540] width 123 height 35
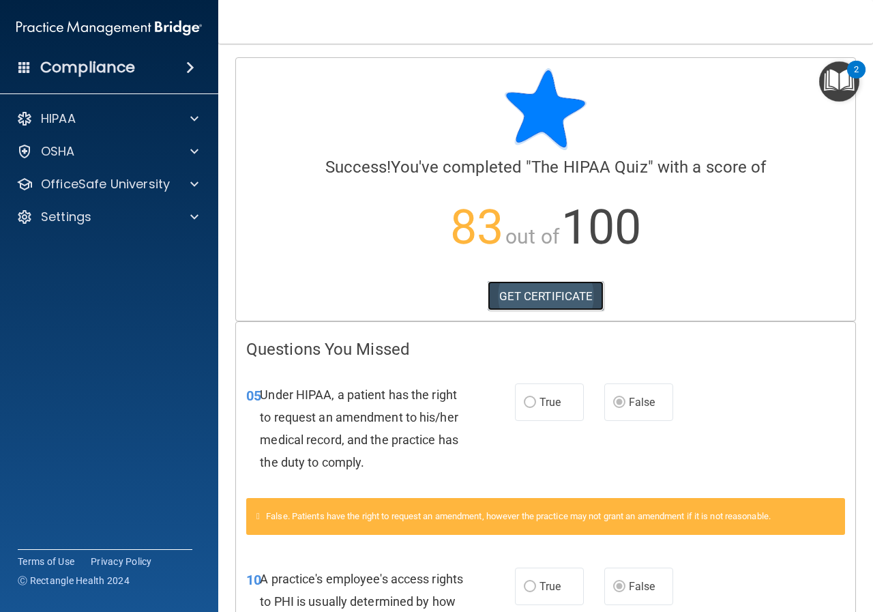
click at [562, 295] on link "GET CERTIFICATE" at bounding box center [546, 296] width 117 height 30
click at [76, 153] on div "OSHA" at bounding box center [90, 151] width 169 height 16
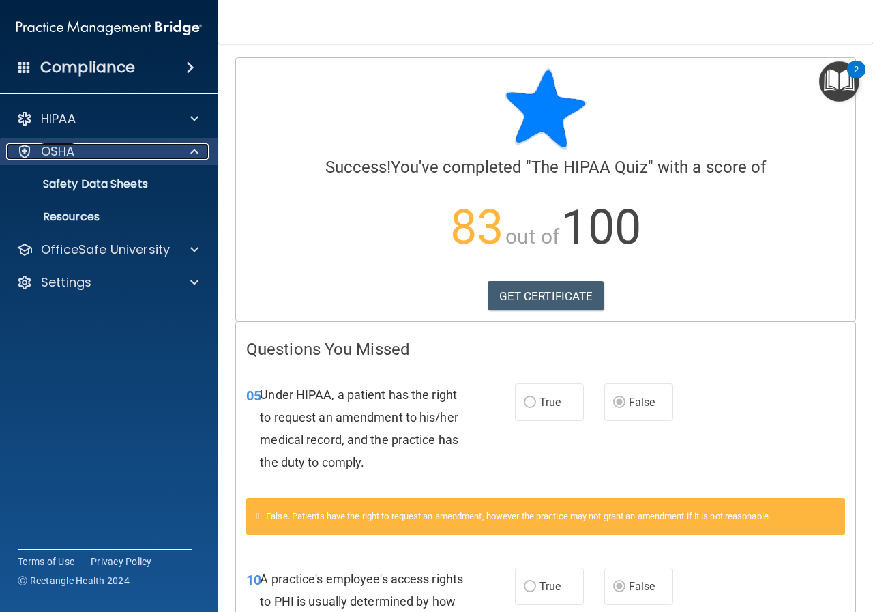
click at [48, 152] on p "OSHA" at bounding box center [58, 151] width 34 height 16
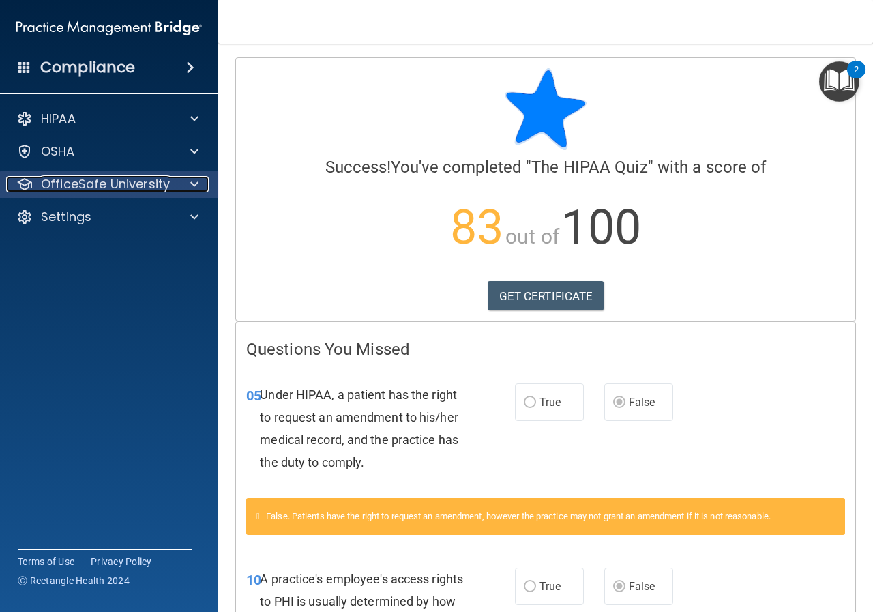
click at [58, 181] on p "OfficeSafe University" at bounding box center [105, 184] width 129 height 16
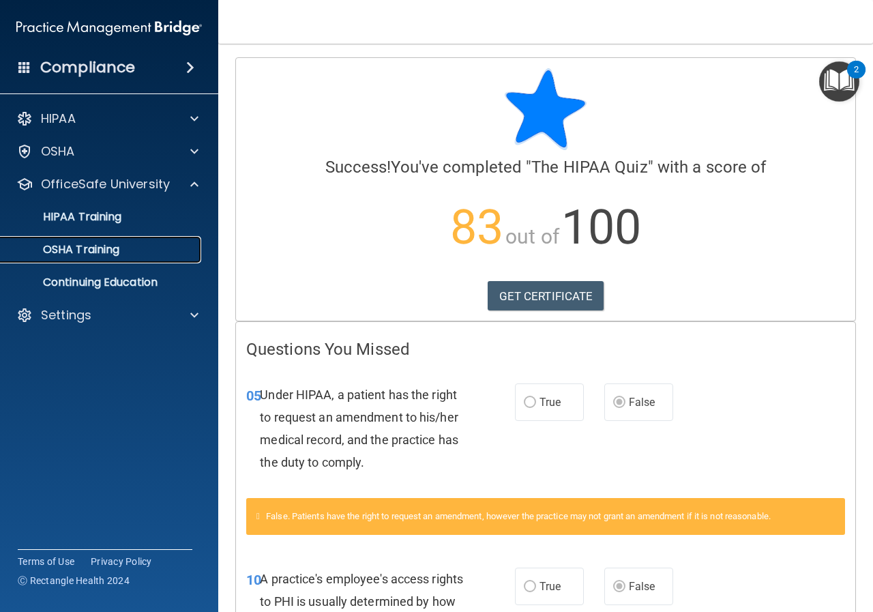
click at [72, 252] on p "OSHA Training" at bounding box center [64, 250] width 111 height 14
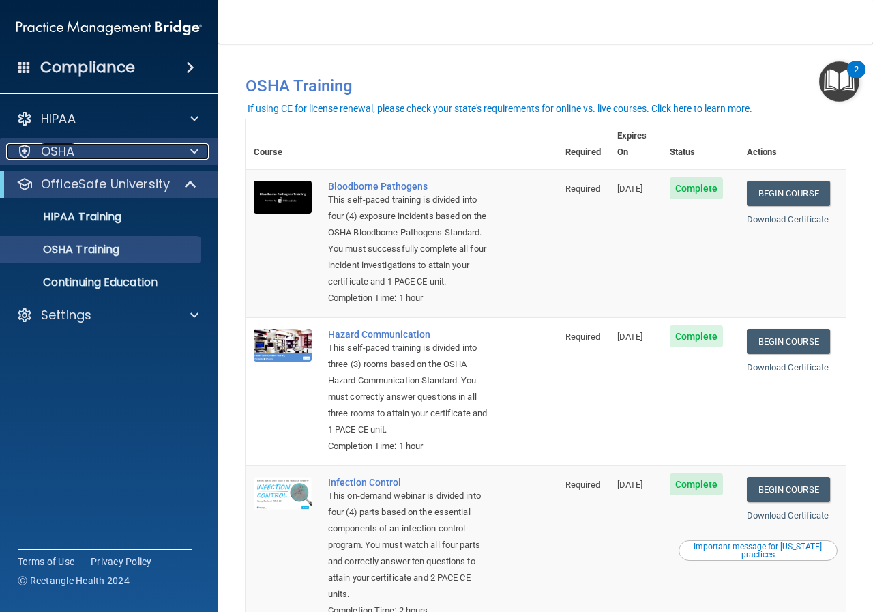
click at [47, 153] on p "OSHA" at bounding box center [58, 151] width 34 height 16
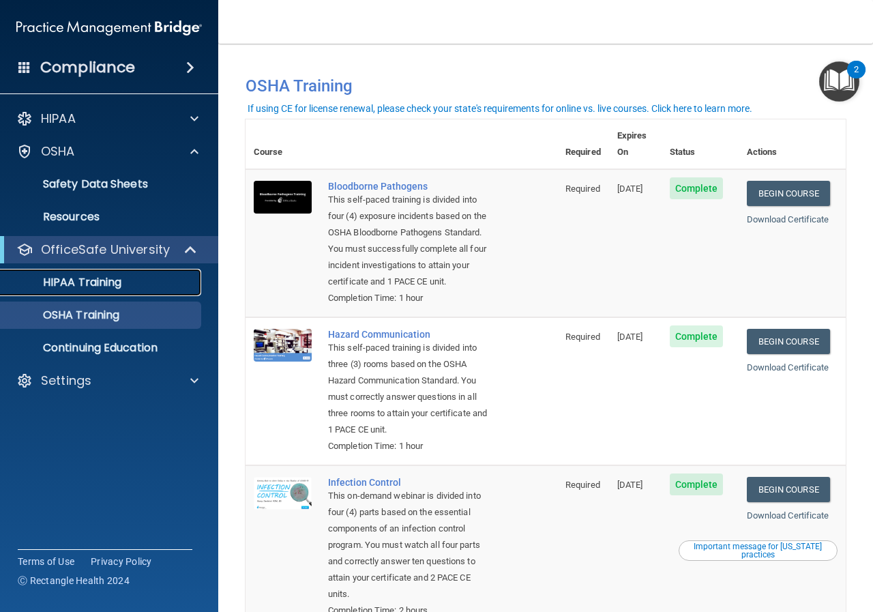
click at [81, 285] on p "HIPAA Training" at bounding box center [65, 283] width 113 height 14
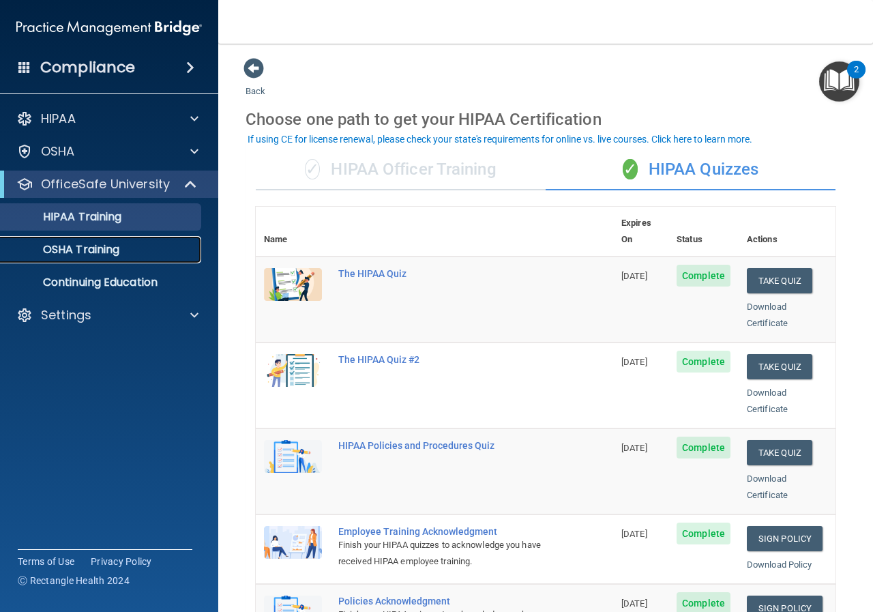
click at [115, 248] on p "OSHA Training" at bounding box center [64, 250] width 111 height 14
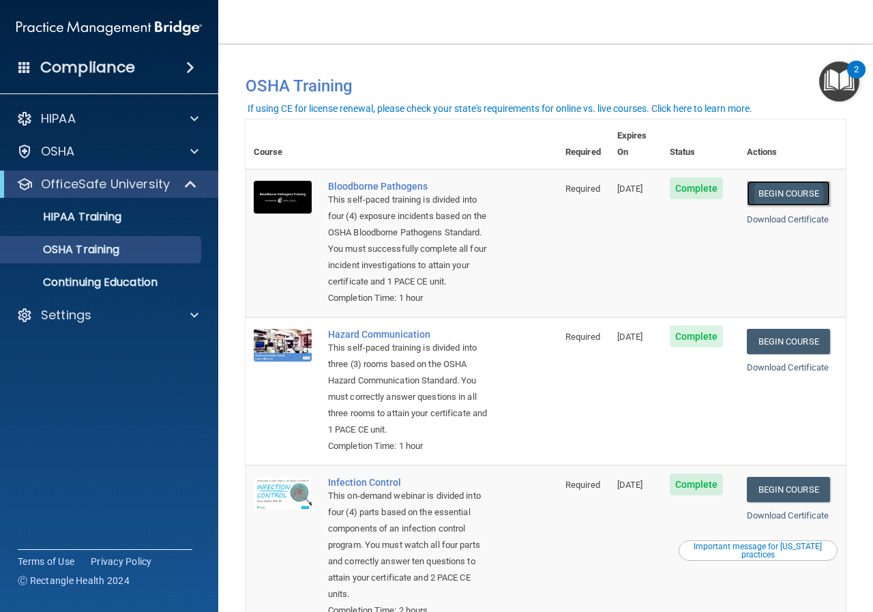
click at [793, 181] on link "Begin Course" at bounding box center [788, 193] width 83 height 25
click at [100, 216] on p "HIPAA Training" at bounding box center [65, 217] width 113 height 14
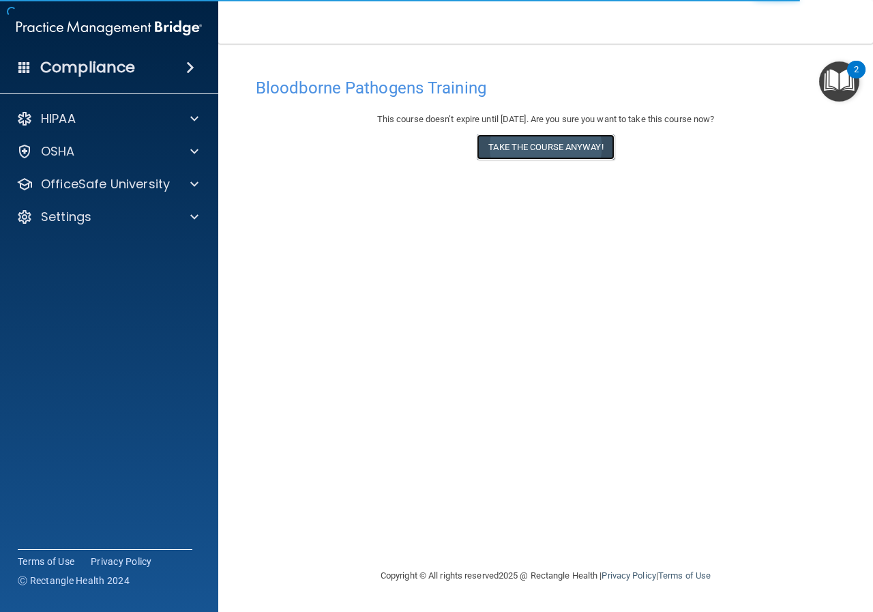
click at [525, 151] on button "Take the course anyway!" at bounding box center [545, 146] width 137 height 25
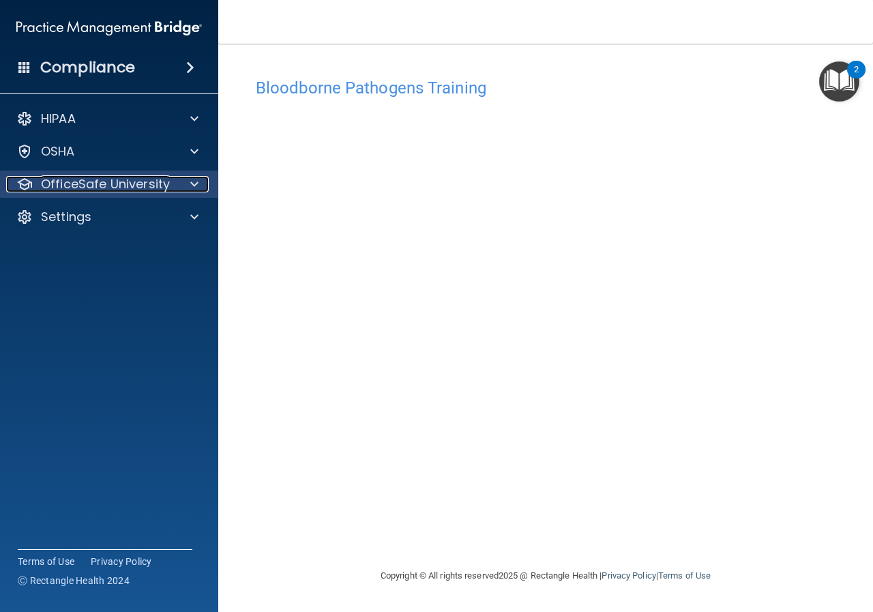
click at [48, 176] on p "OfficeSafe University" at bounding box center [105, 184] width 129 height 16
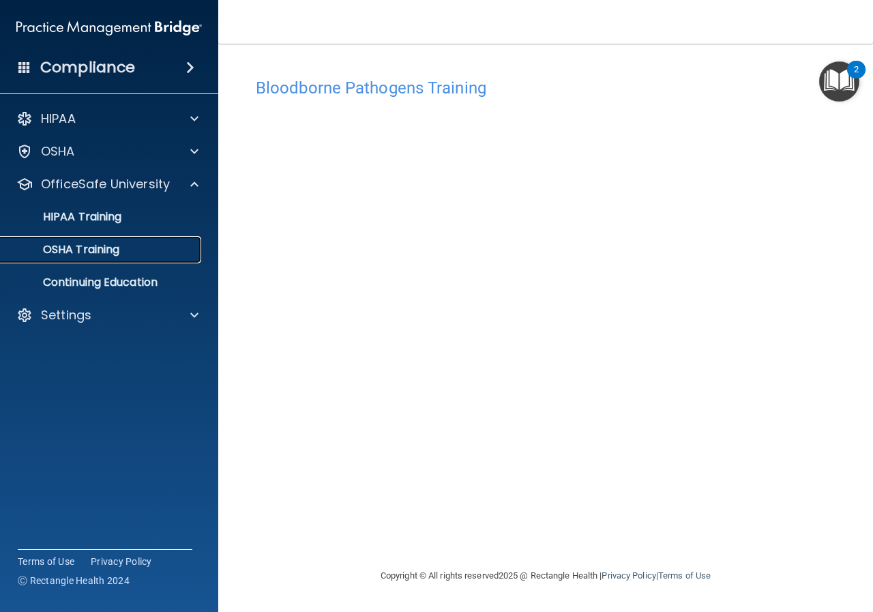
click at [90, 250] on p "OSHA Training" at bounding box center [64, 250] width 111 height 14
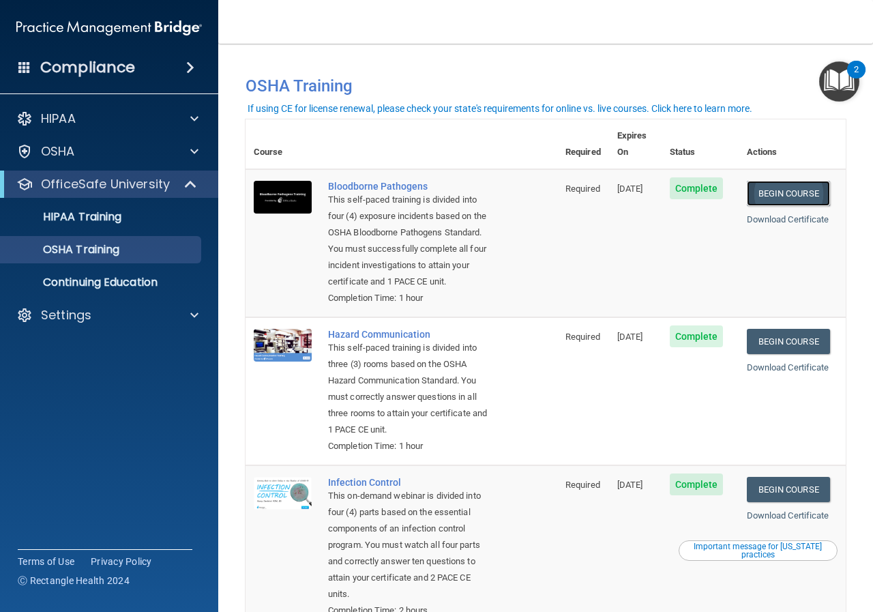
click at [783, 181] on link "Begin Course" at bounding box center [788, 193] width 83 height 25
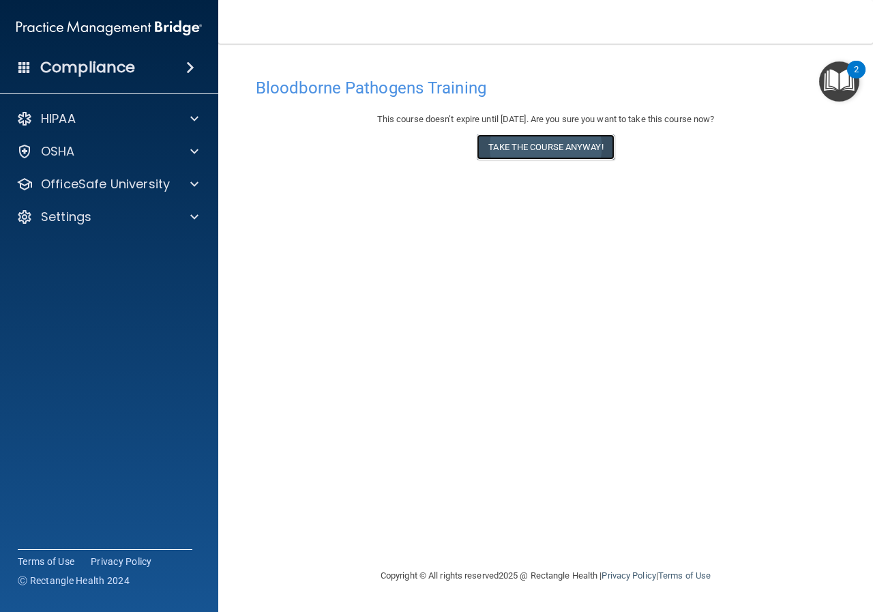
click at [512, 151] on button "Take the course anyway!" at bounding box center [545, 146] width 137 height 25
